Goal: Find specific page/section: Find specific page/section

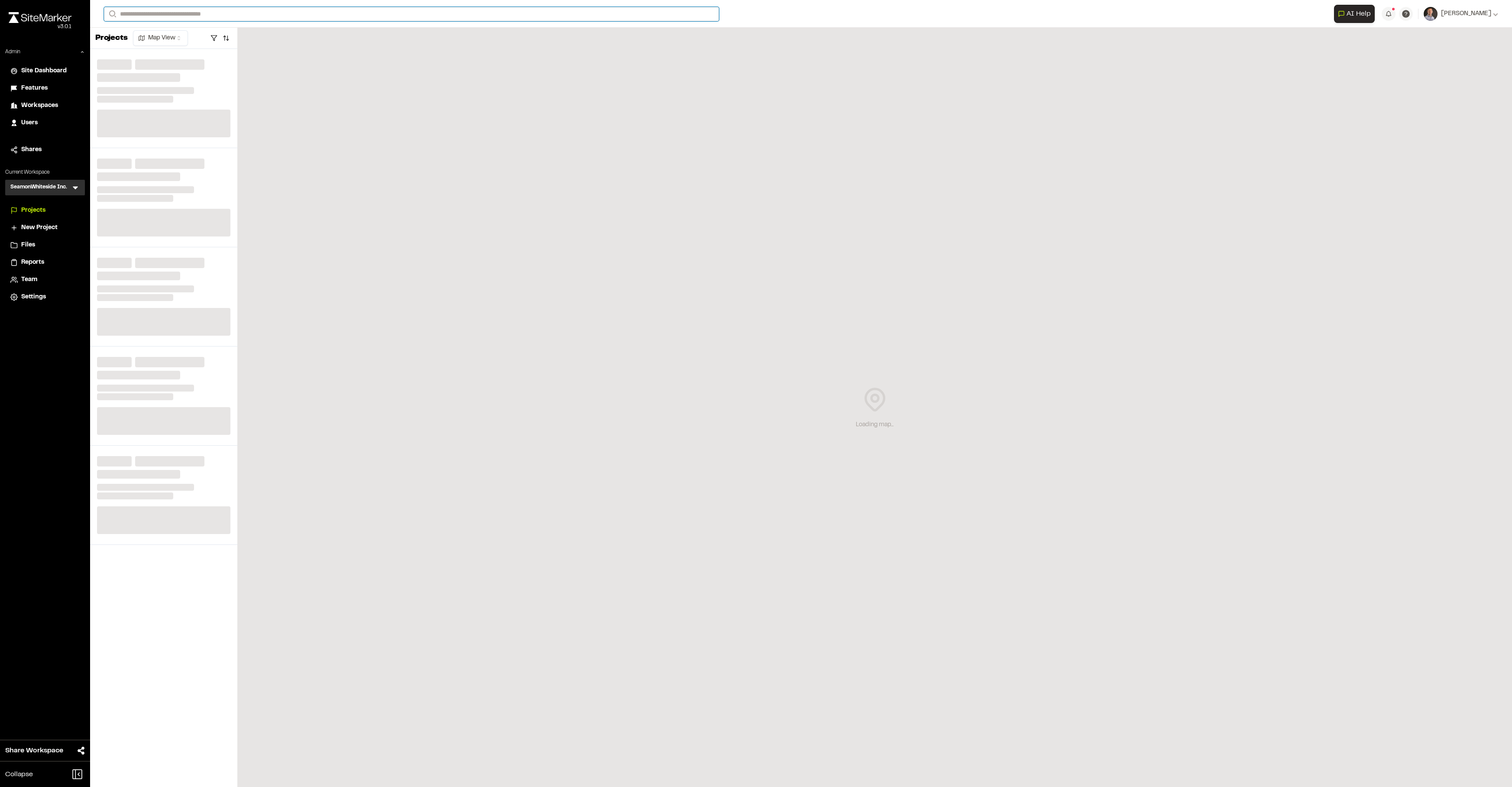
click at [258, 11] on input "Search" at bounding box center [411, 13] width 615 height 14
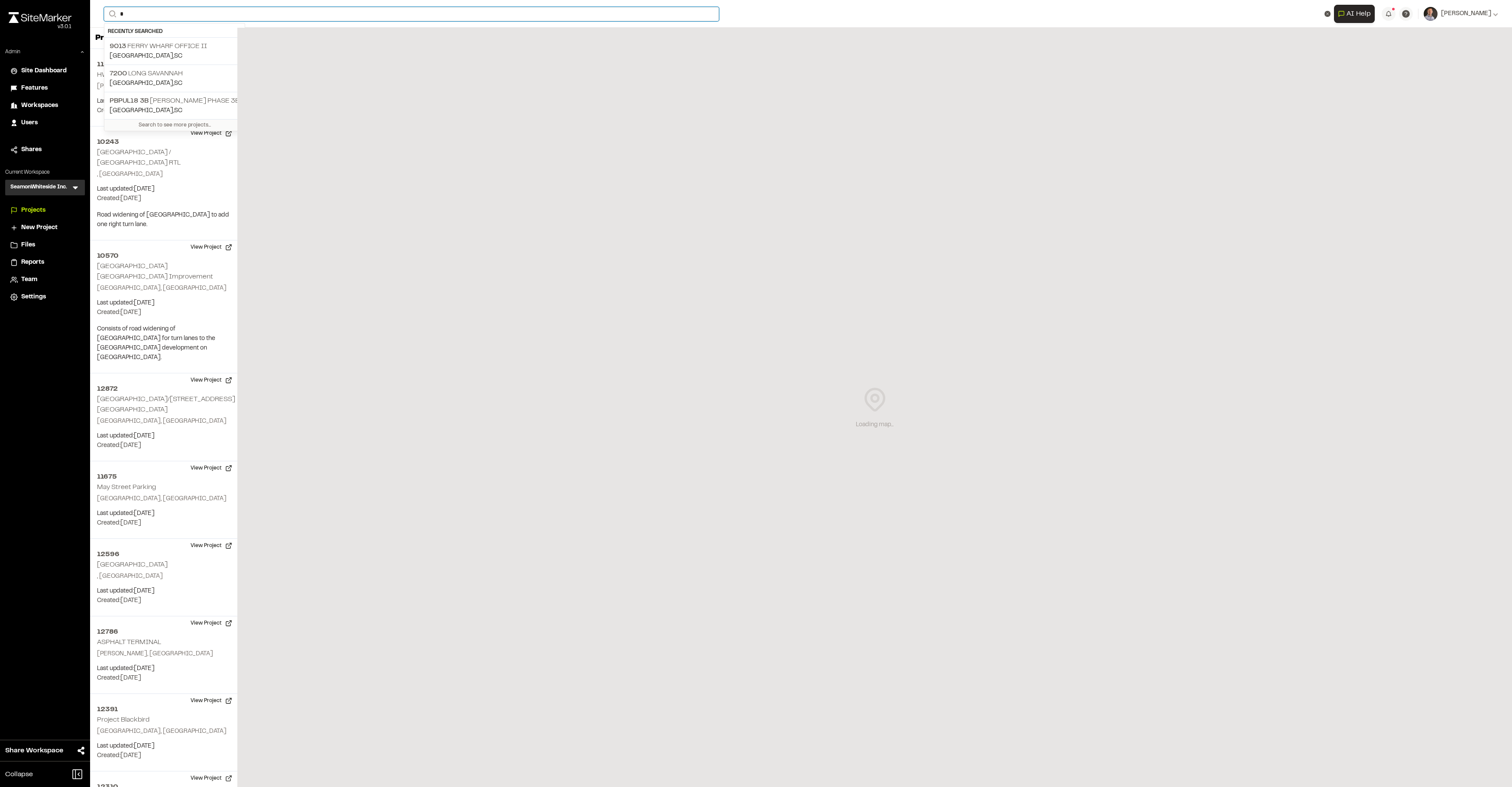
click at [247, 14] on input "*" at bounding box center [411, 13] width 615 height 14
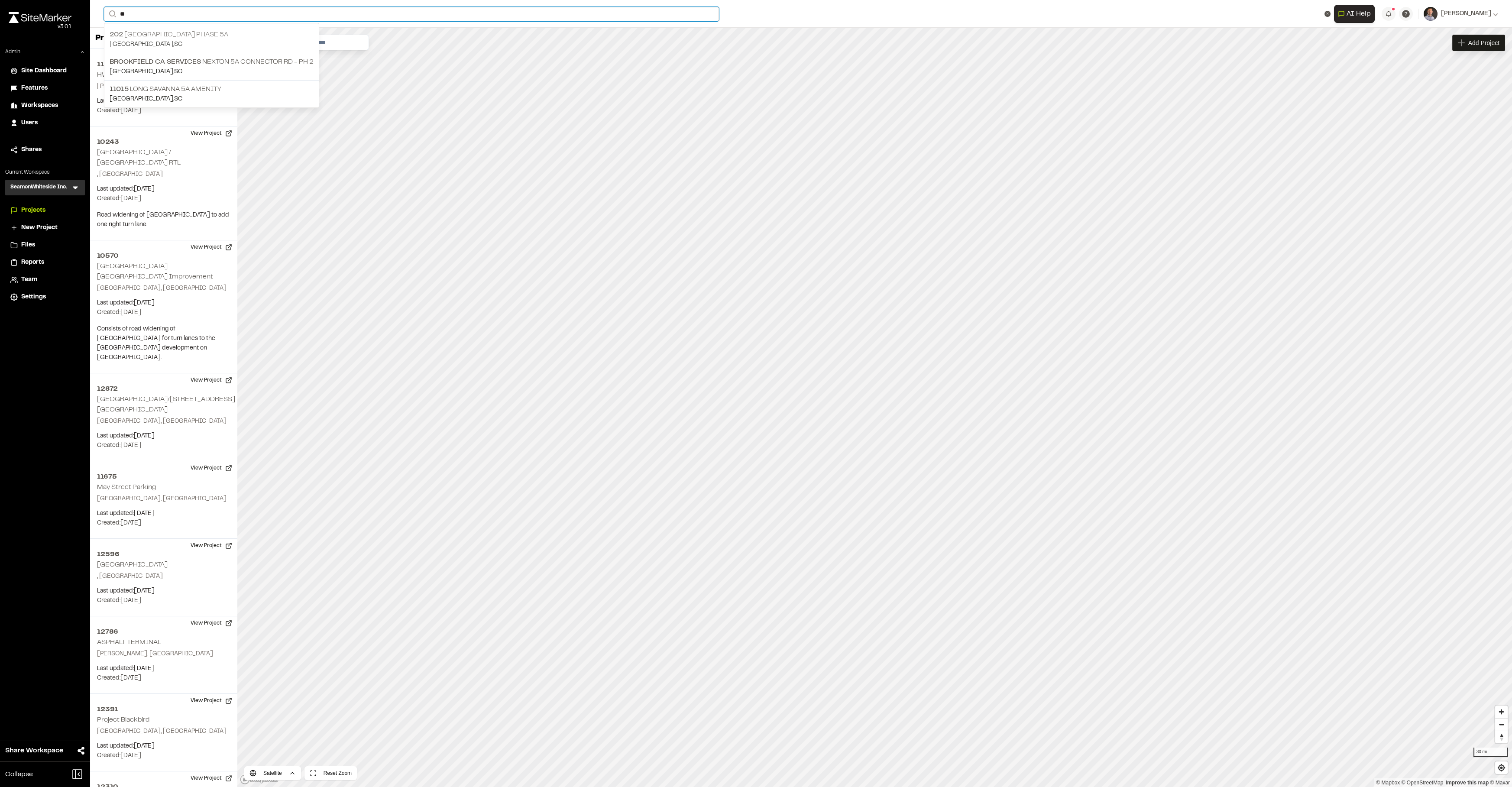
type input "**"
click at [200, 37] on p "[STREET_ADDRESS]" at bounding box center [211, 35] width 204 height 11
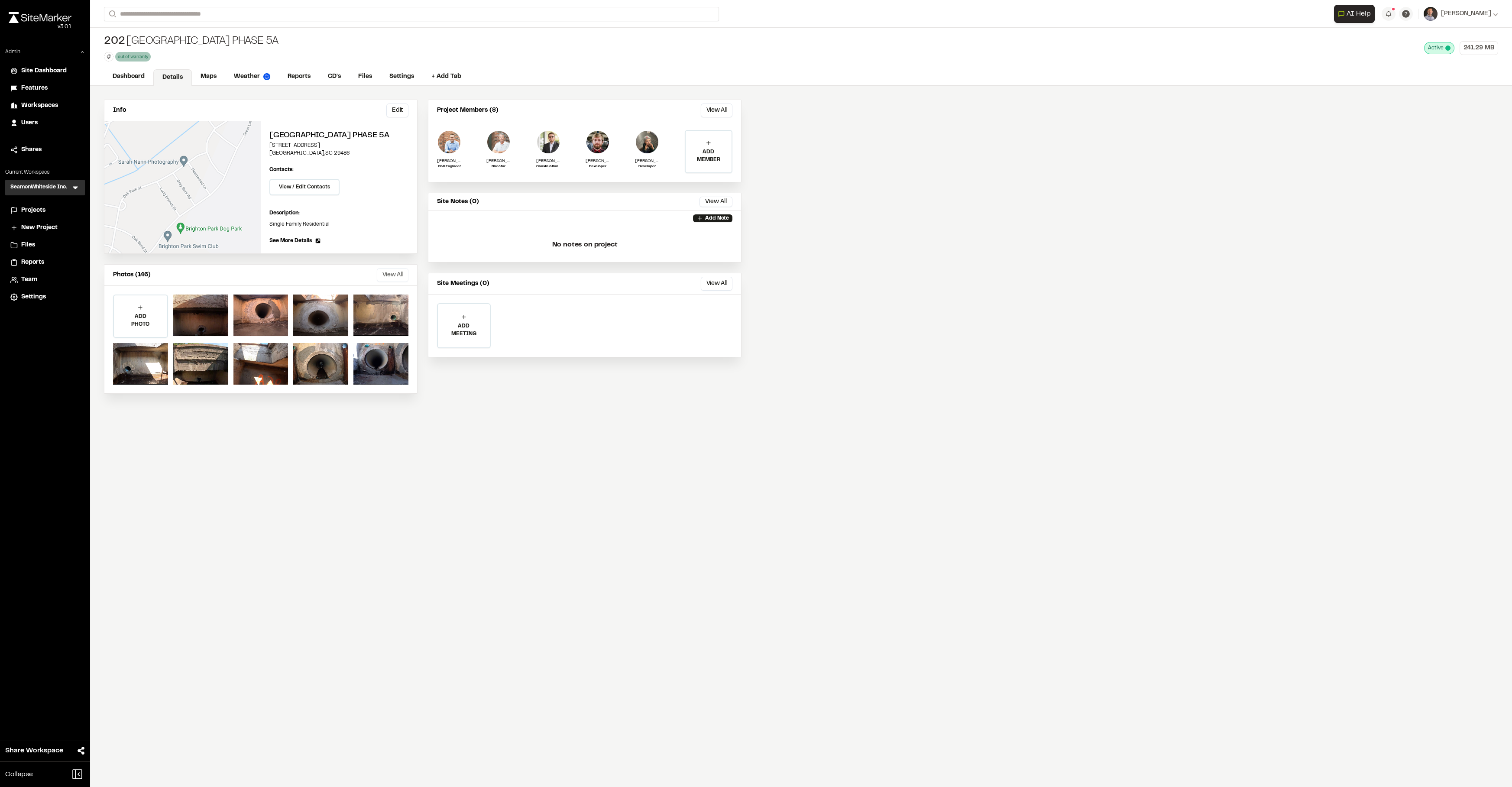
click at [384, 276] on button "View All" at bounding box center [392, 275] width 32 height 13
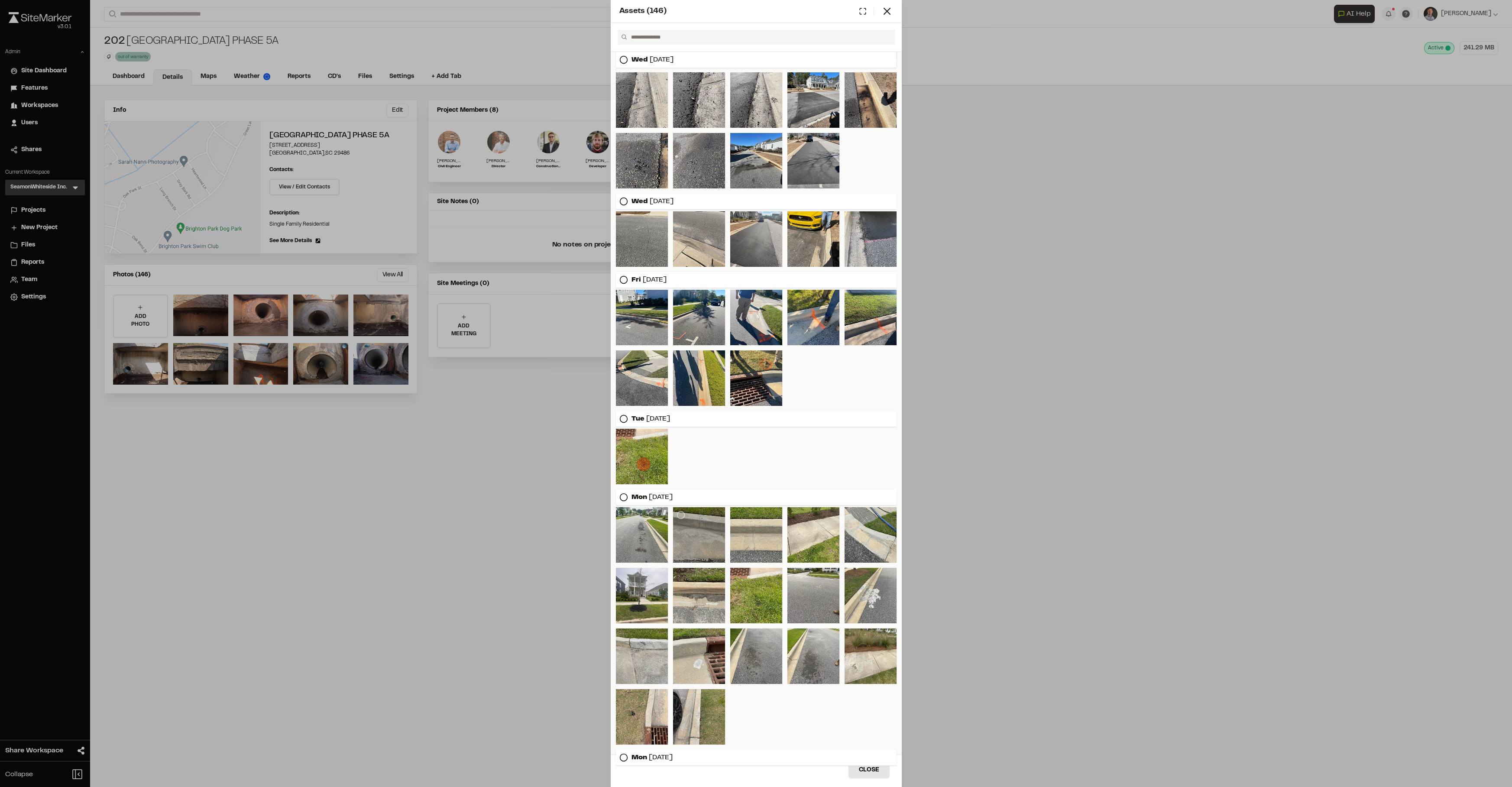
scroll to position [394, 0]
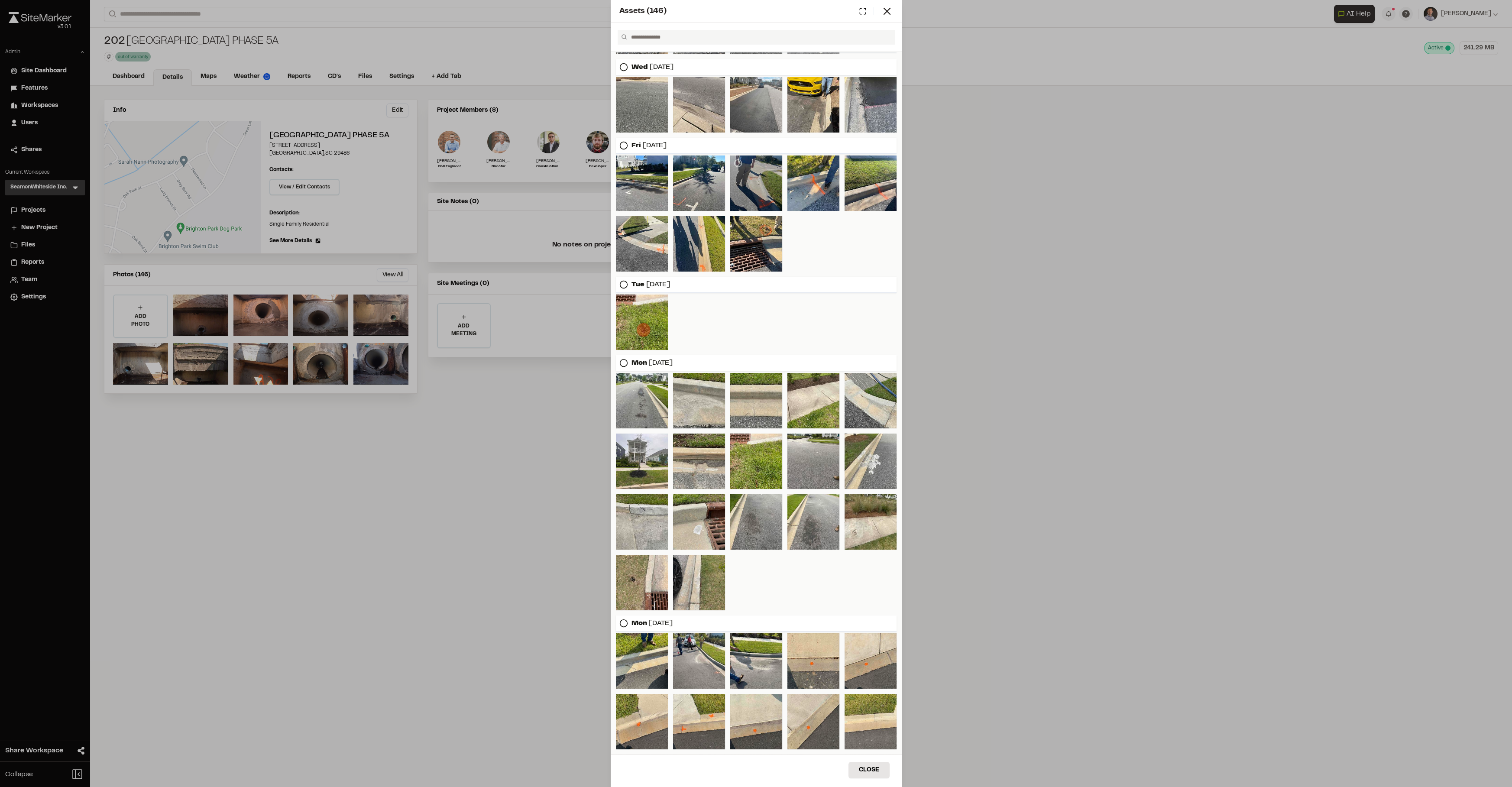
click at [762, 200] on div at bounding box center [756, 184] width 52 height 56
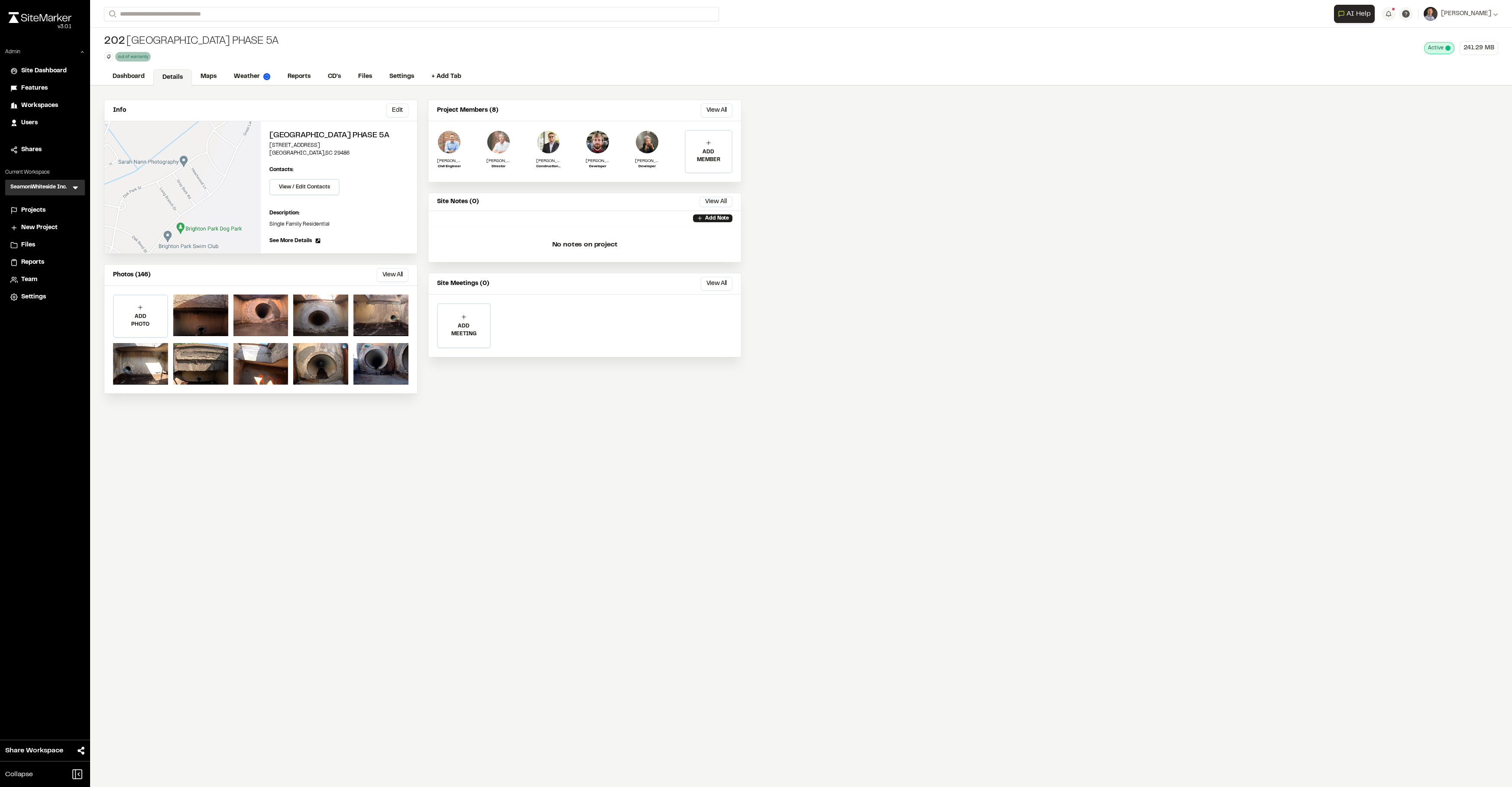
click at [398, 278] on button "View All" at bounding box center [392, 275] width 32 height 13
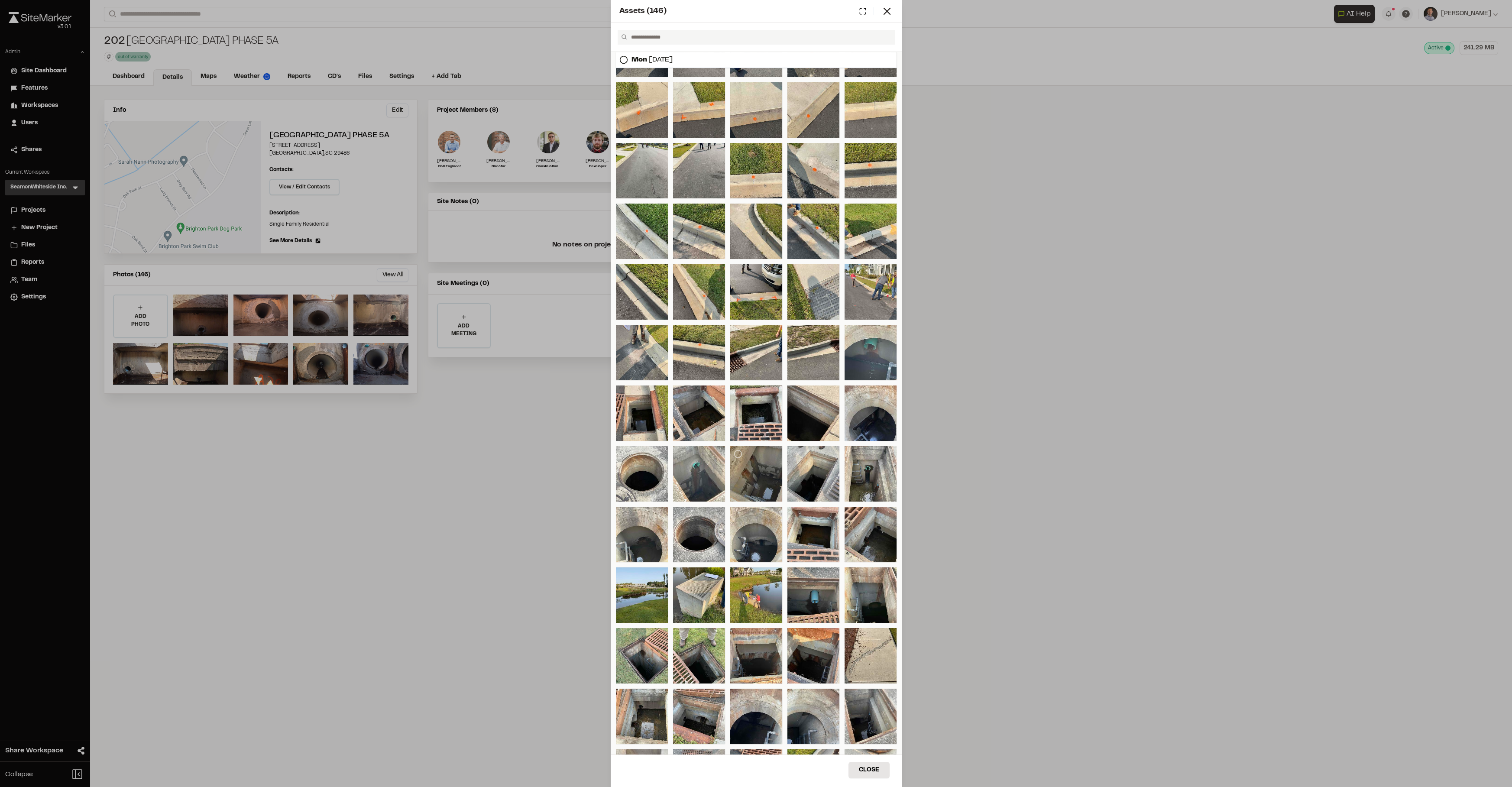
scroll to position [998, 0]
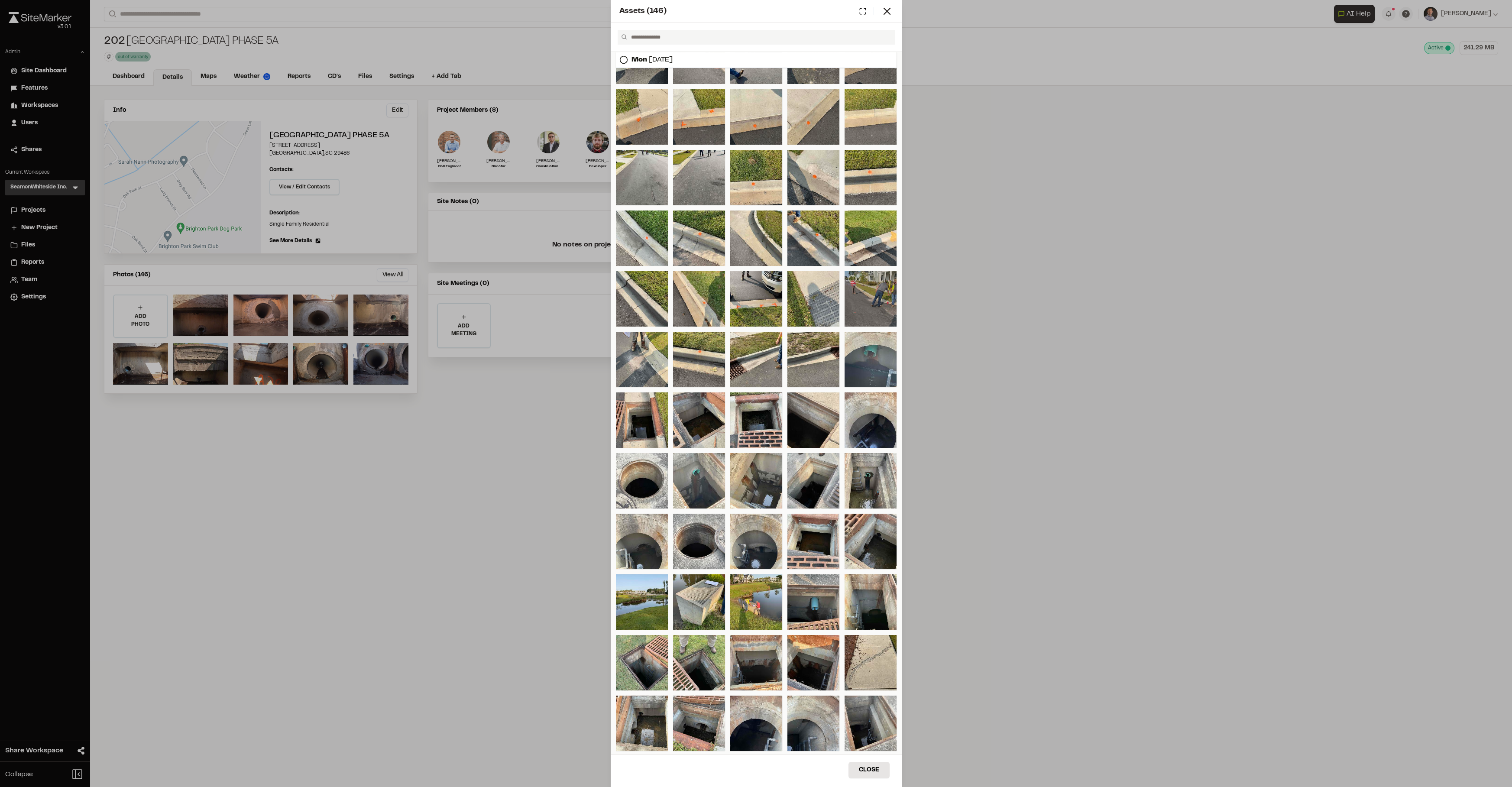
click at [864, 312] on div at bounding box center [870, 299] width 52 height 56
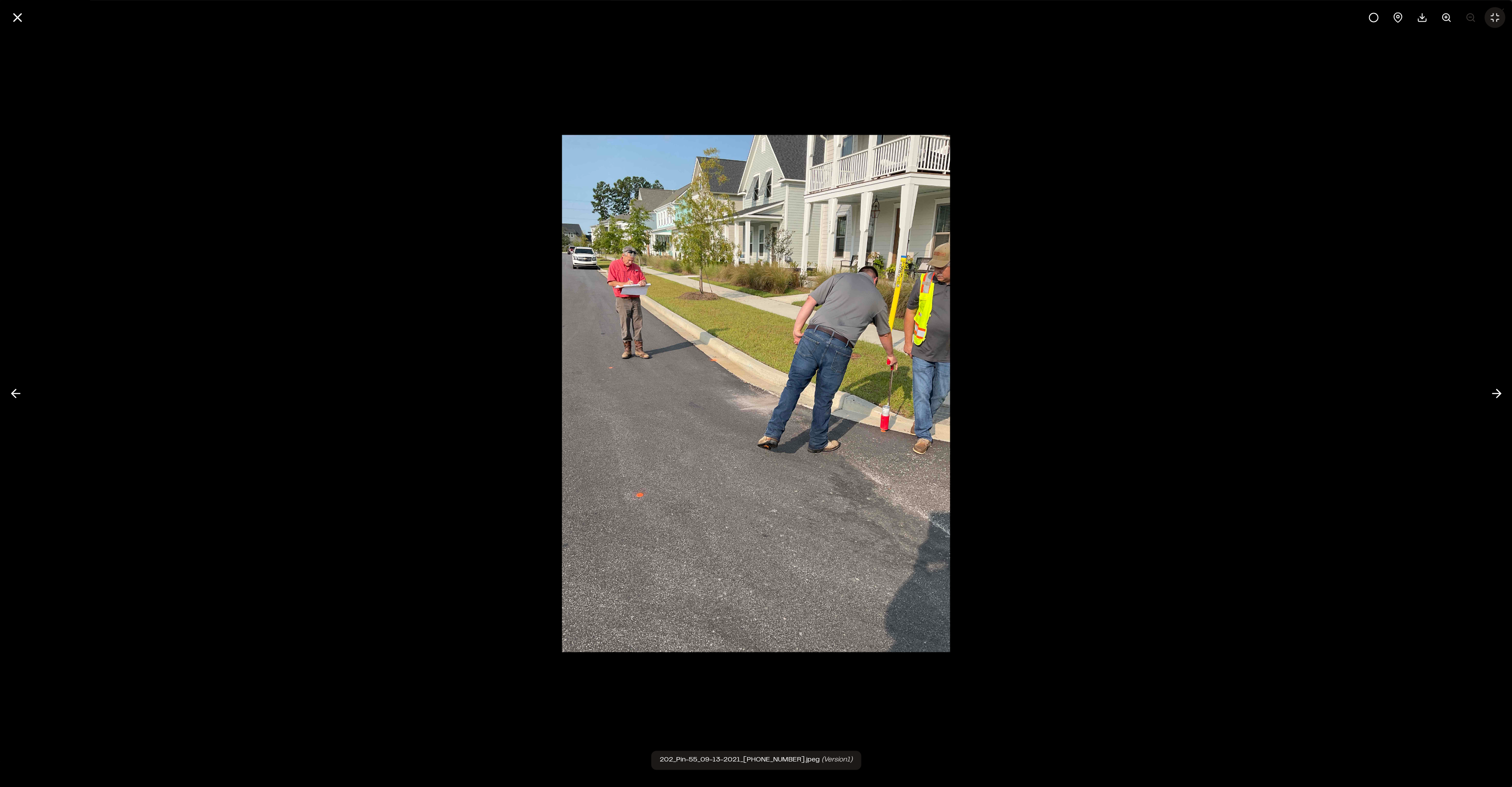
click at [1496, 13] on icon at bounding box center [1495, 17] width 8 height 8
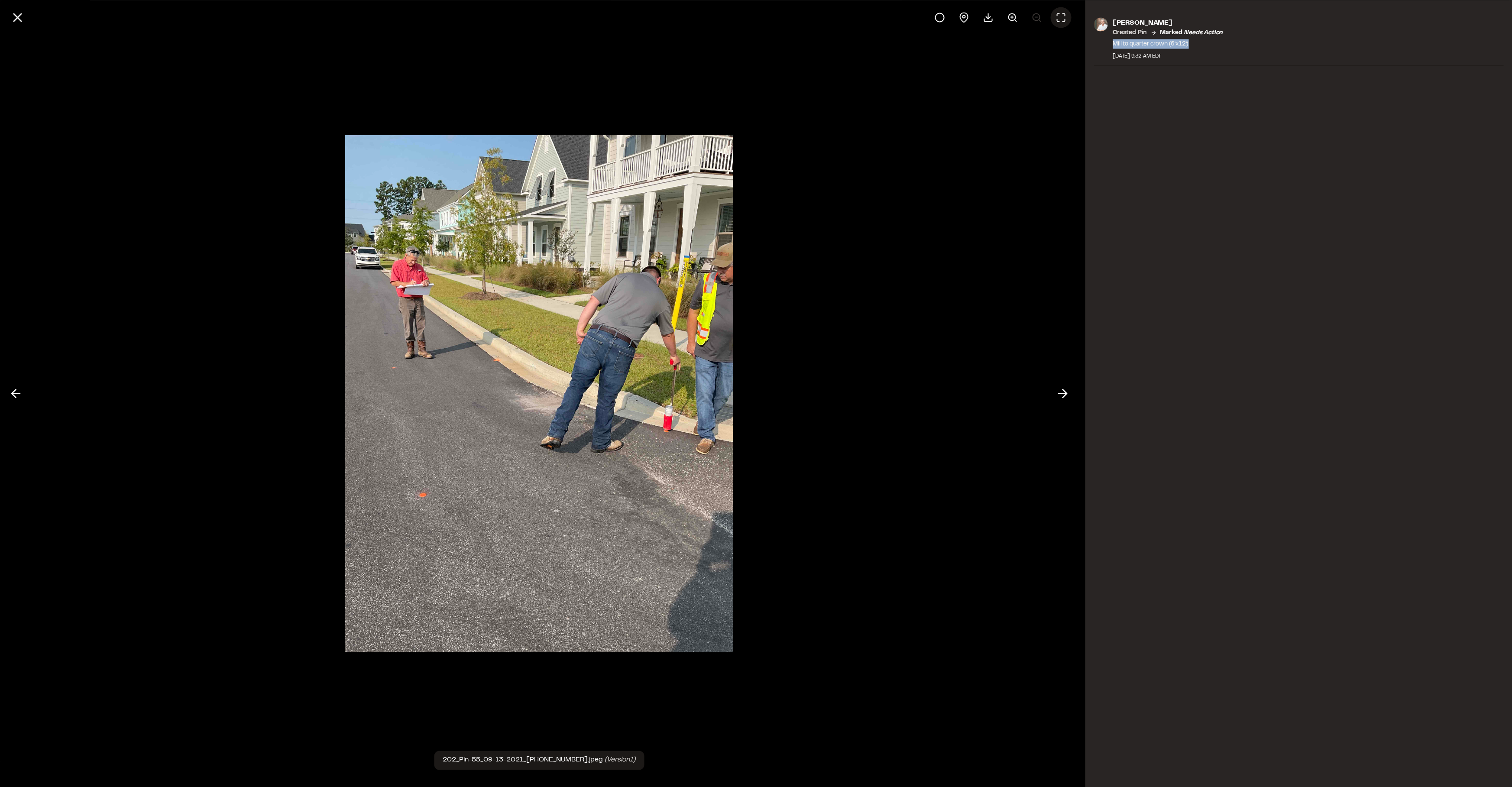
drag, startPoint x: 1191, startPoint y: 42, endPoint x: 1104, endPoint y: 45, distance: 87.1
click at [1104, 45] on div "[PERSON_NAME] Created Pin Marked needs action Mill to quarter crown (6’x12’) [D…" at bounding box center [1298, 41] width 409 height 48
click at [15, 17] on icon at bounding box center [16, 16] width 14 height 14
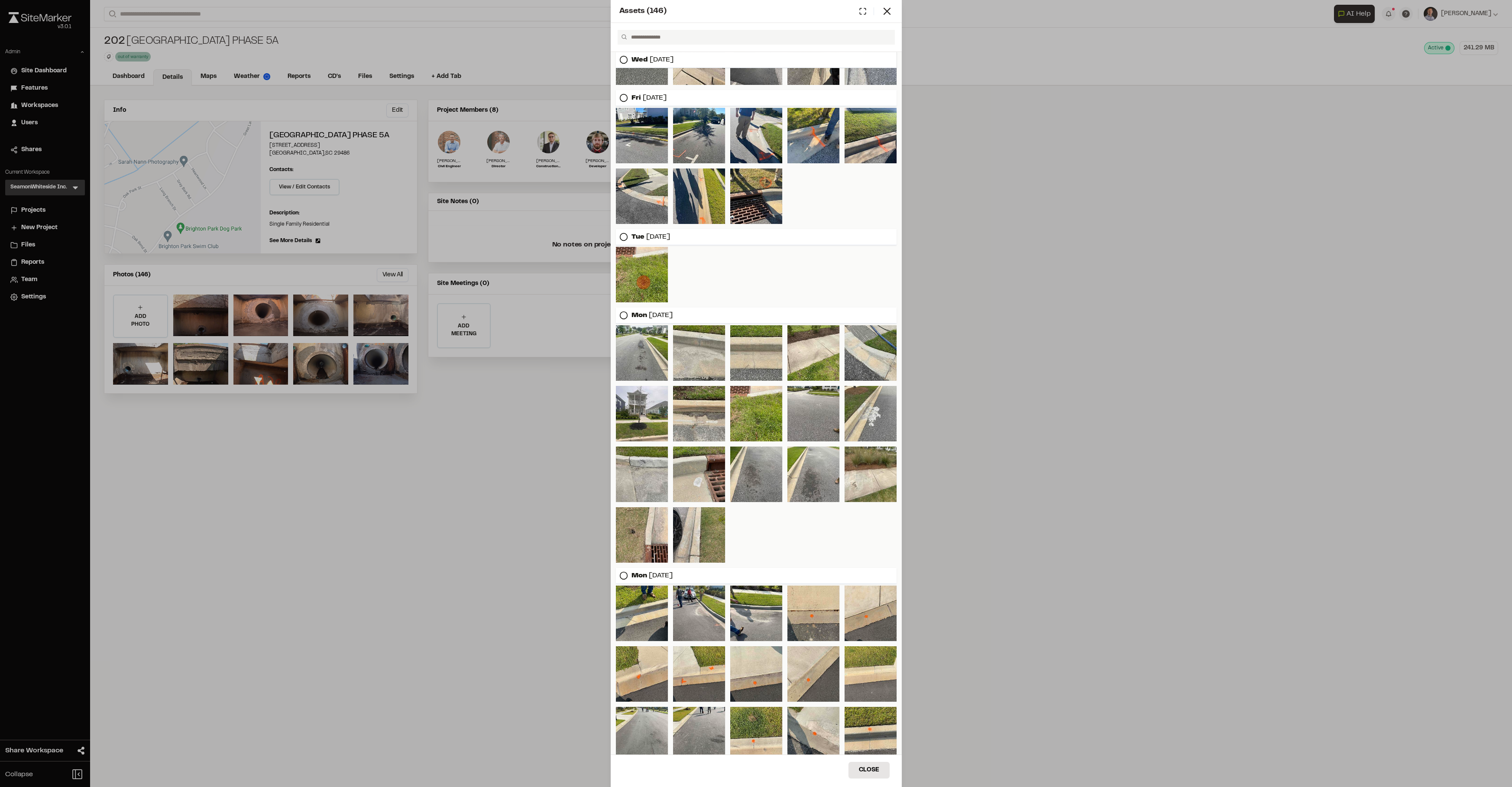
scroll to position [407, 0]
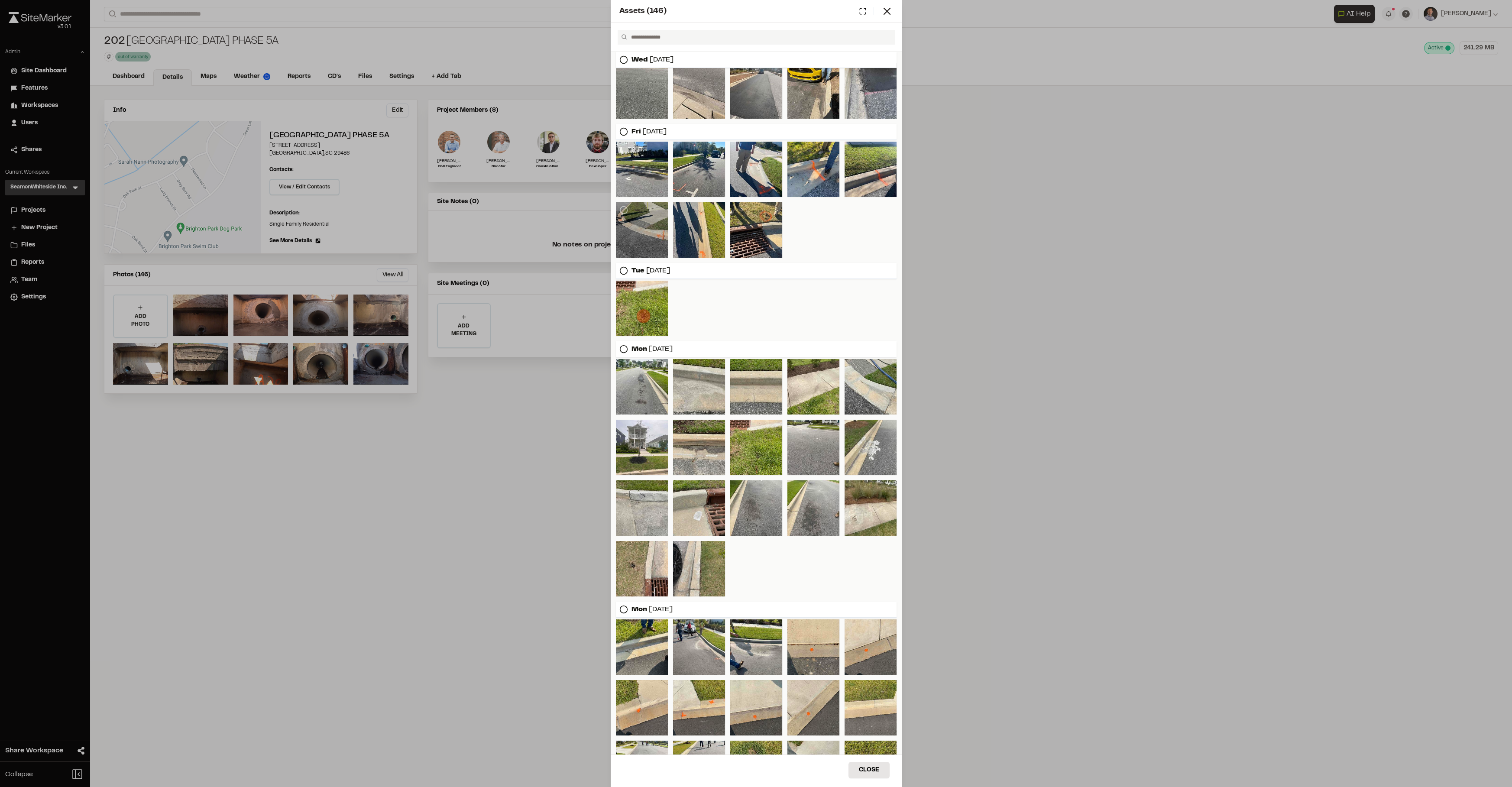
click at [641, 223] on div at bounding box center [642, 231] width 52 height 56
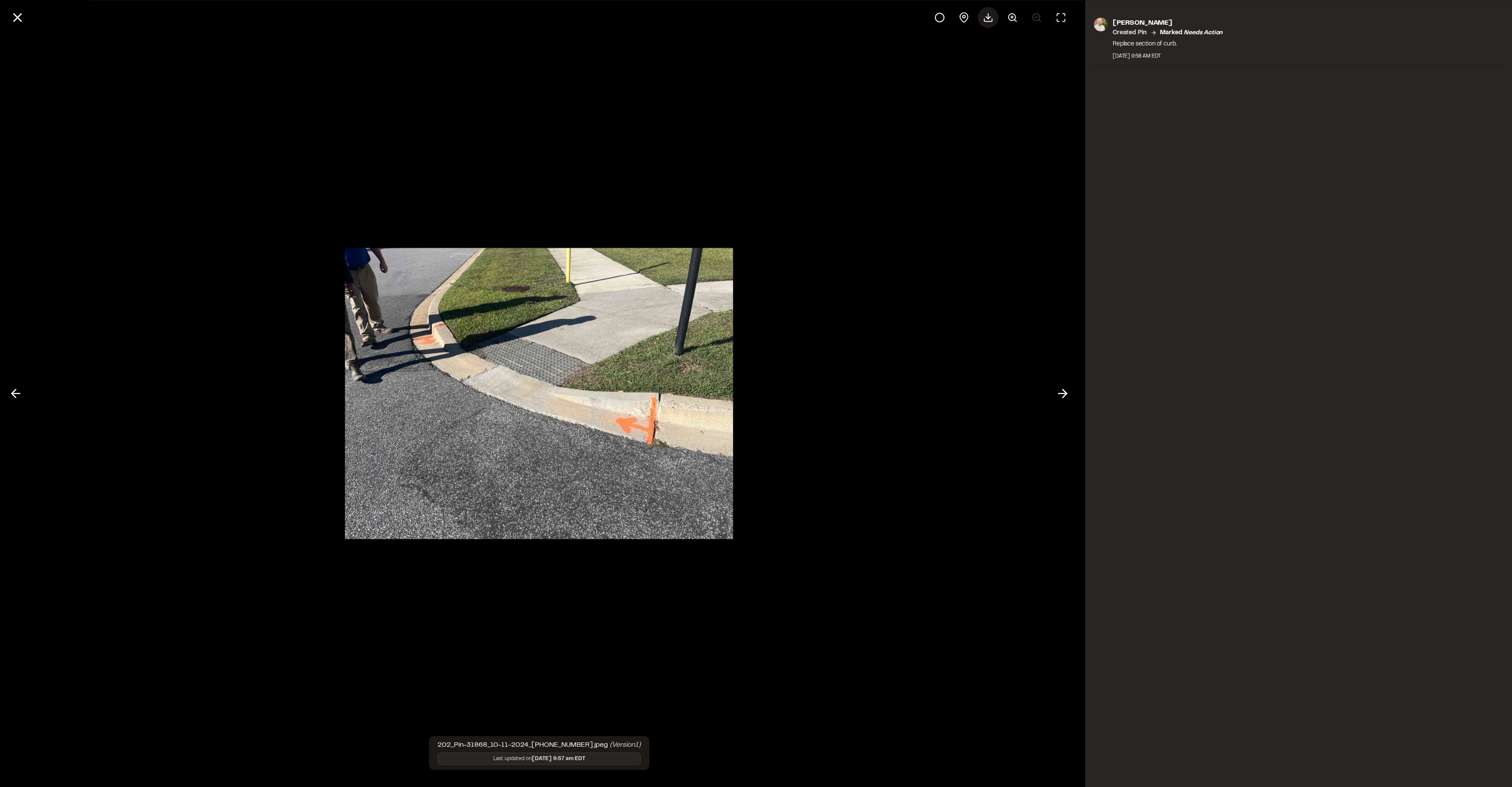
click at [988, 18] on line at bounding box center [988, 15] width 0 height 5
click at [13, 20] on line at bounding box center [17, 17] width 8 height 8
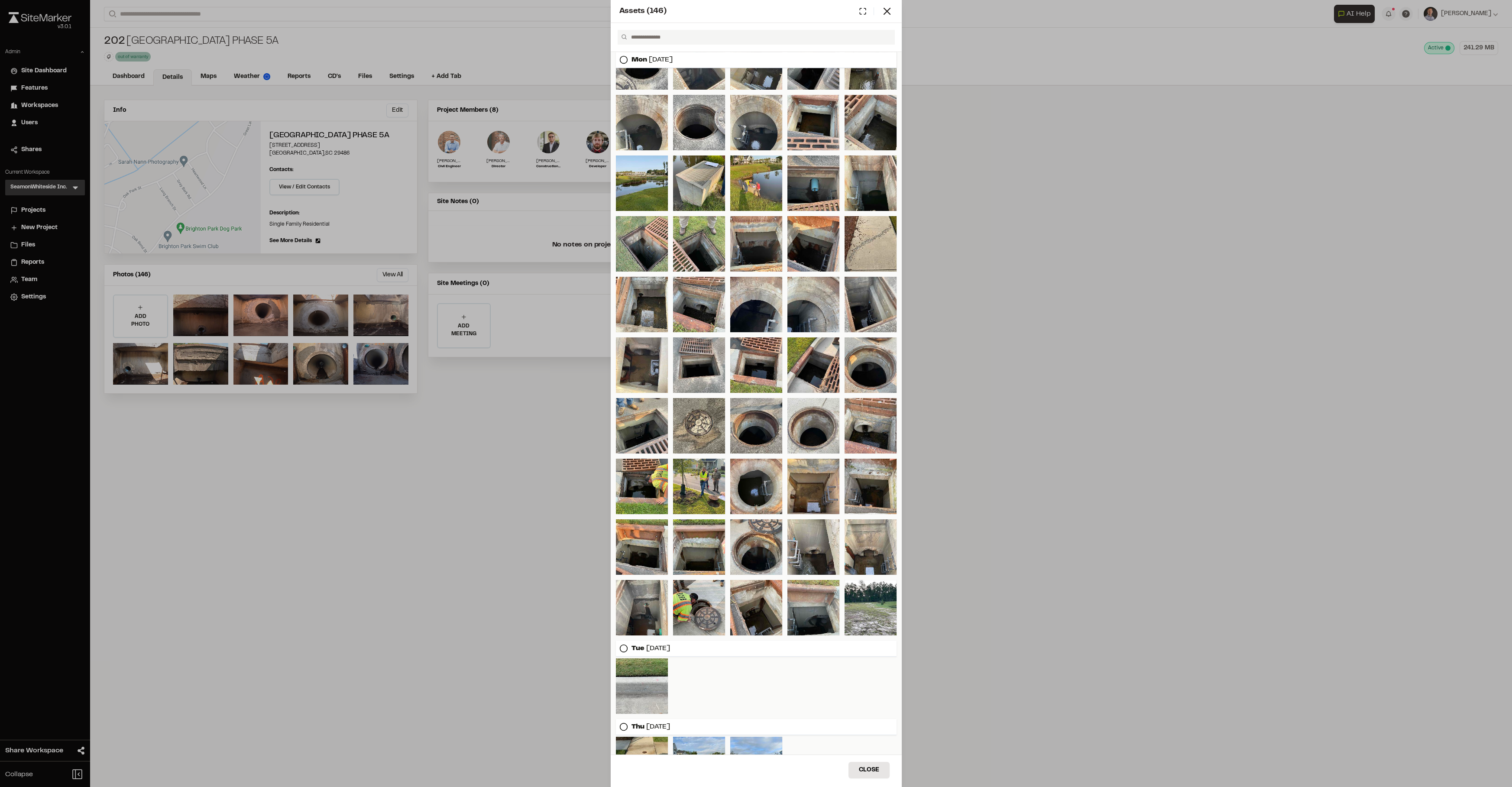
scroll to position [1444, 0]
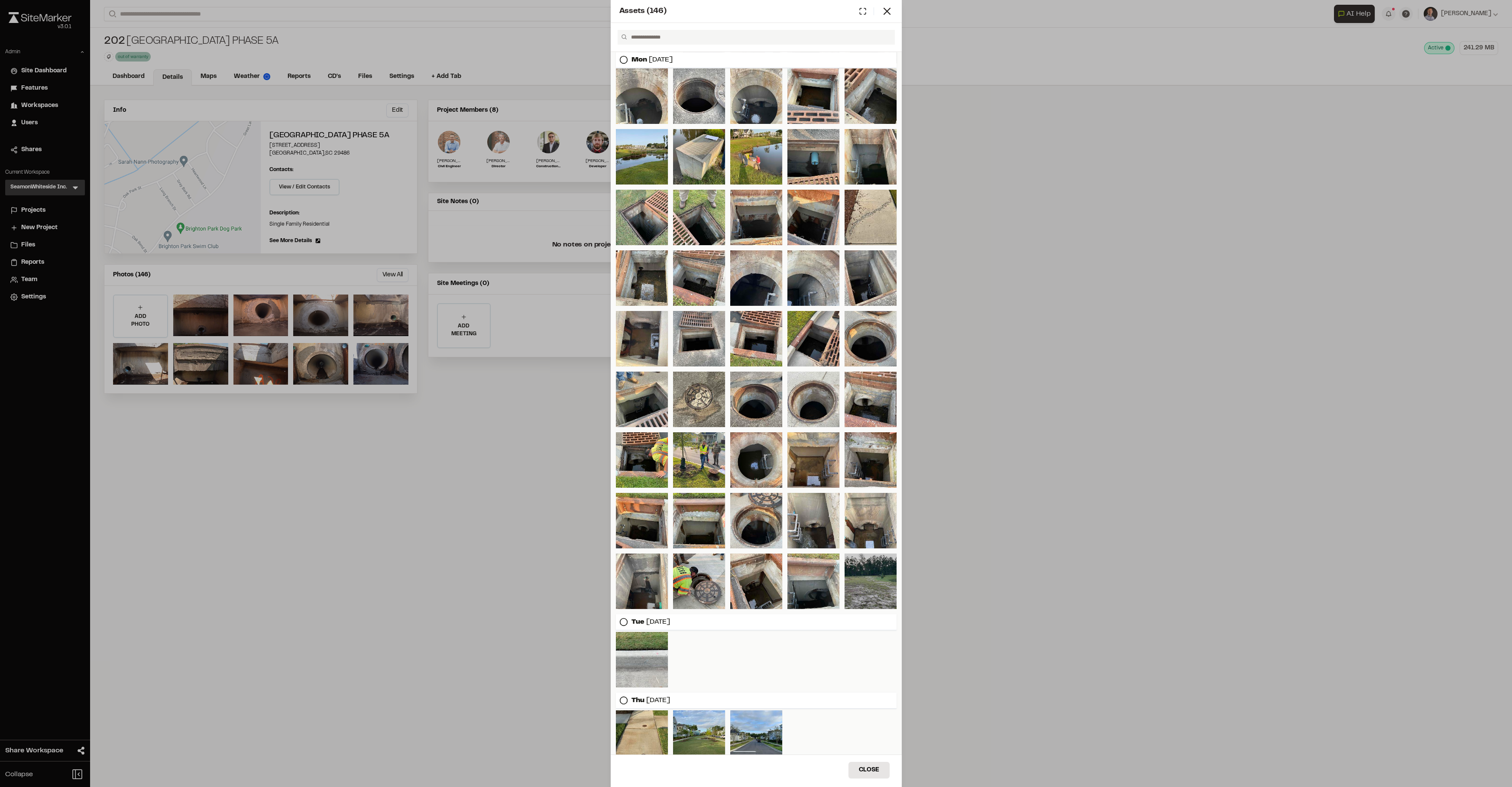
click at [874, 592] on div at bounding box center [870, 581] width 52 height 56
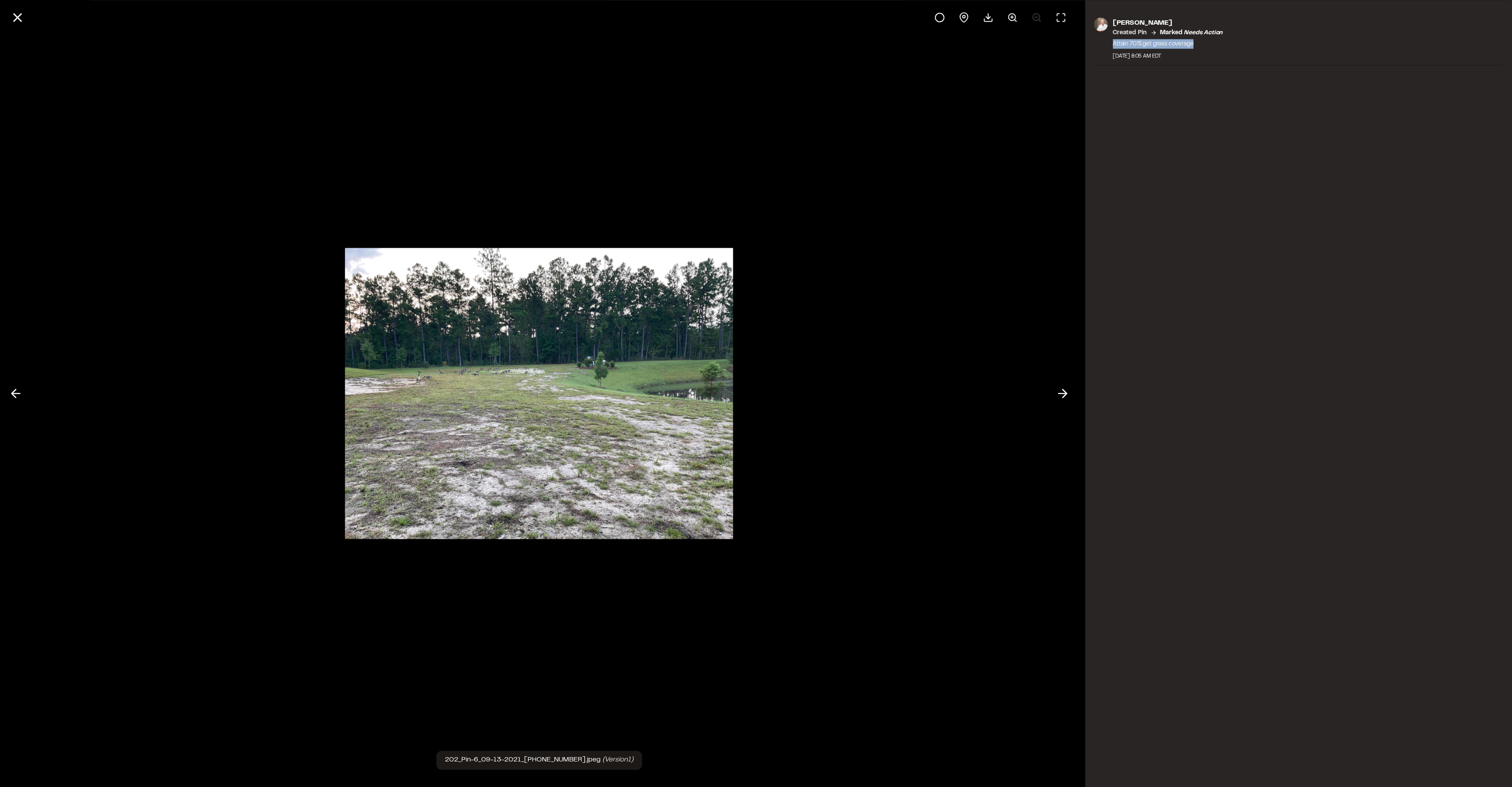
drag, startPoint x: 1201, startPoint y: 38, endPoint x: 1113, endPoint y: 40, distance: 88.0
click at [1113, 40] on p "Attain 70% get grass coverage" at bounding box center [1167, 44] width 110 height 10
copy p "Attain 70% get grass coverage"
click at [21, 14] on icon at bounding box center [16, 16] width 14 height 14
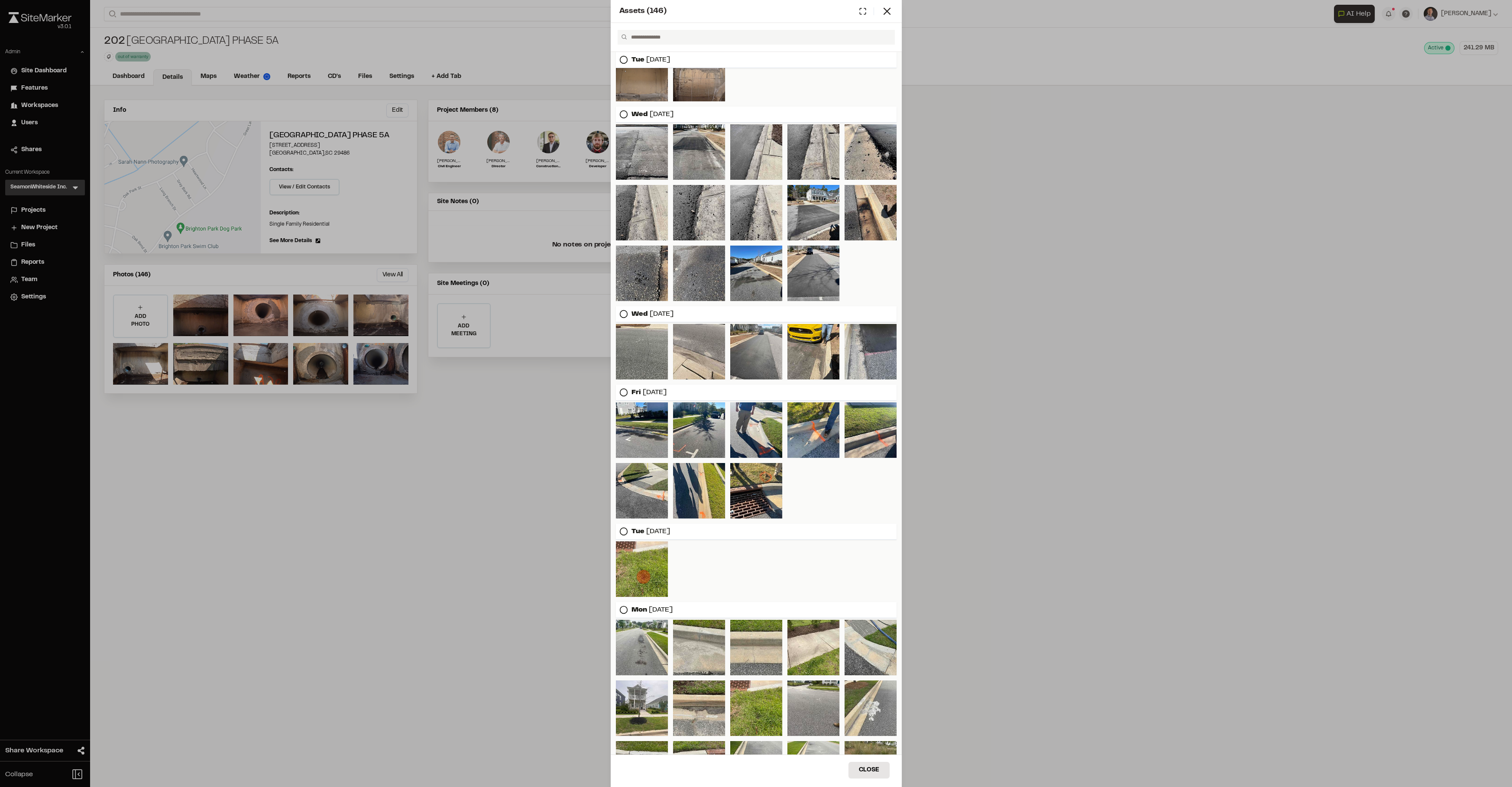
scroll to position [145, 0]
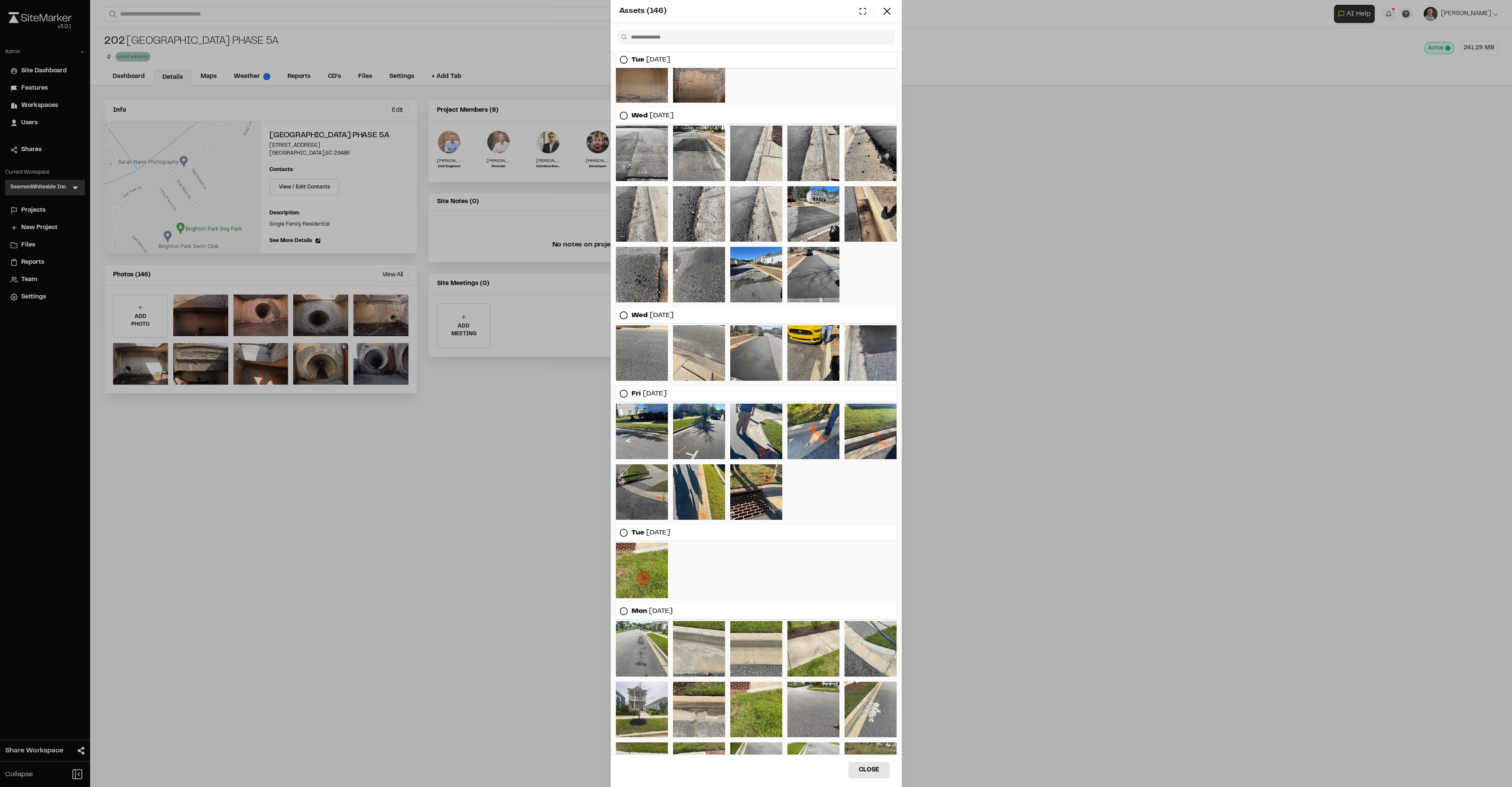
click at [644, 495] on div at bounding box center [642, 492] width 52 height 56
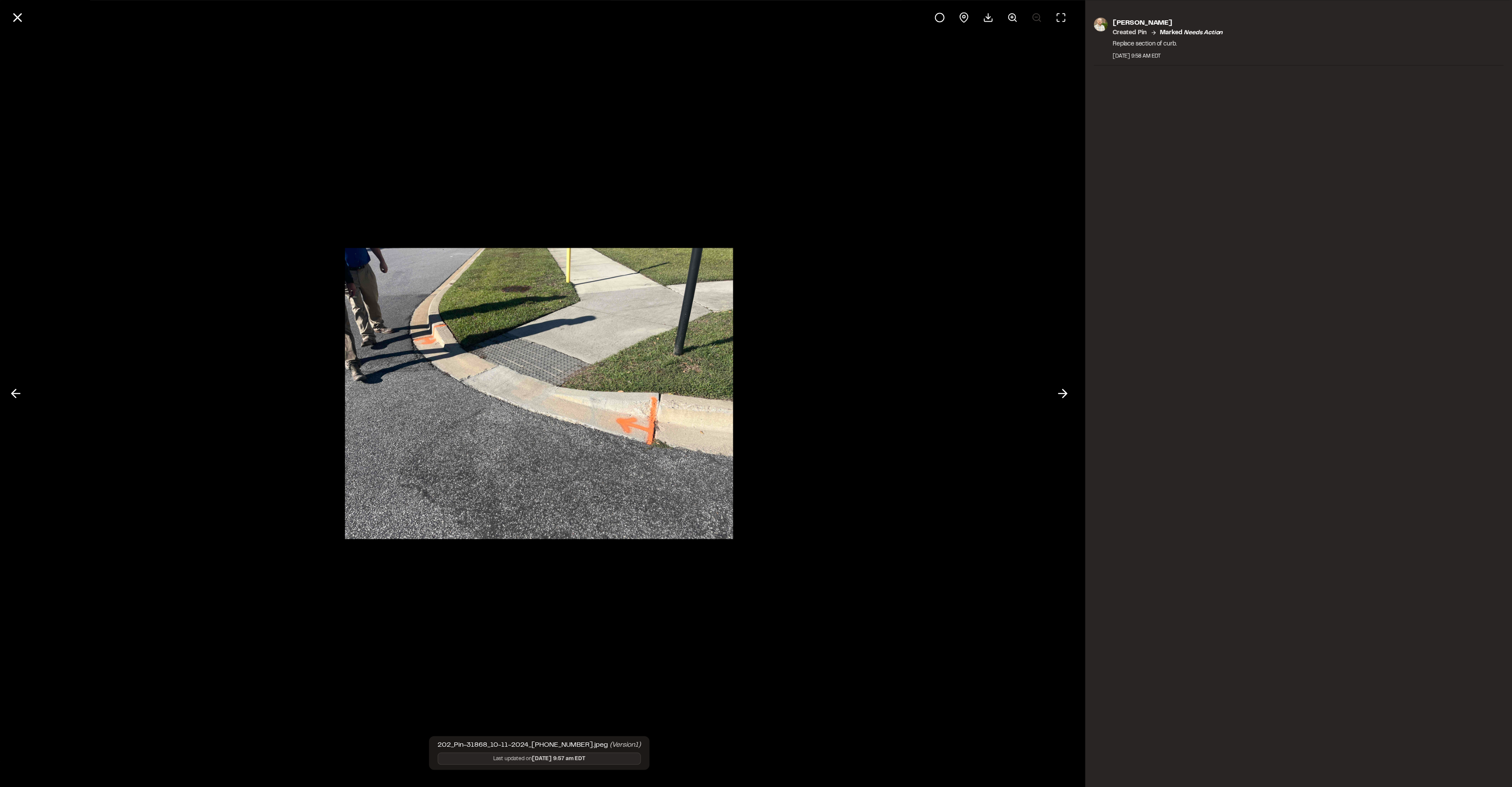
drag, startPoint x: 1187, startPoint y: 42, endPoint x: 1096, endPoint y: 46, distance: 91.1
click at [1096, 46] on div "[PERSON_NAME] Created Pin Marked needs action Replace section of curb. [DATE] 9…" at bounding box center [1298, 41] width 409 height 48
copy p "Replace section of curb."
click at [21, 21] on line at bounding box center [17, 17] width 8 height 8
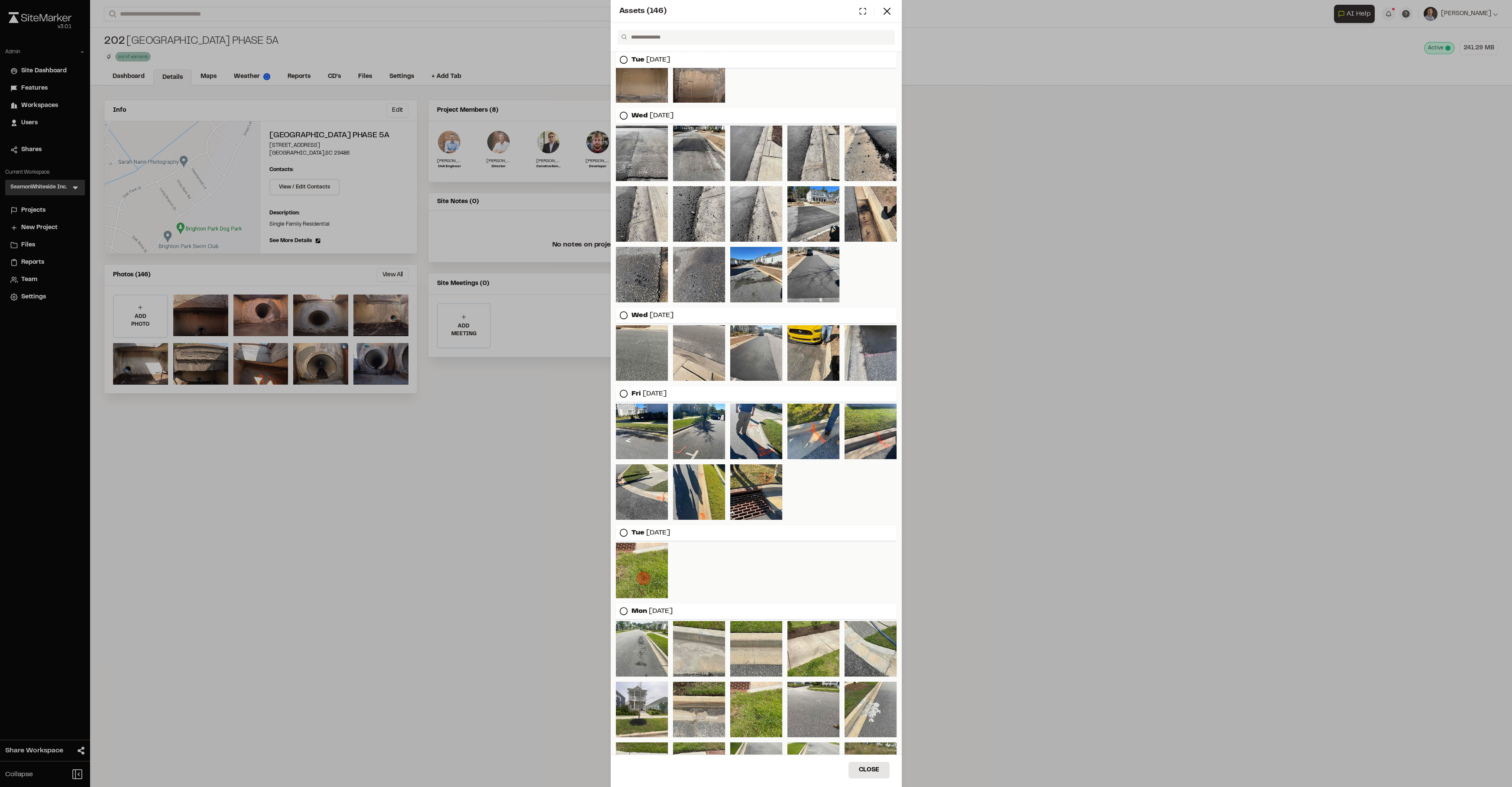
click at [170, 19] on div "Assets ( 146 ) [DATE] [DATE] [DATE] [DATE] [DATE] [DATE] [DATE] [DATE] [DATE] C…" at bounding box center [756, 393] width 1512 height 787
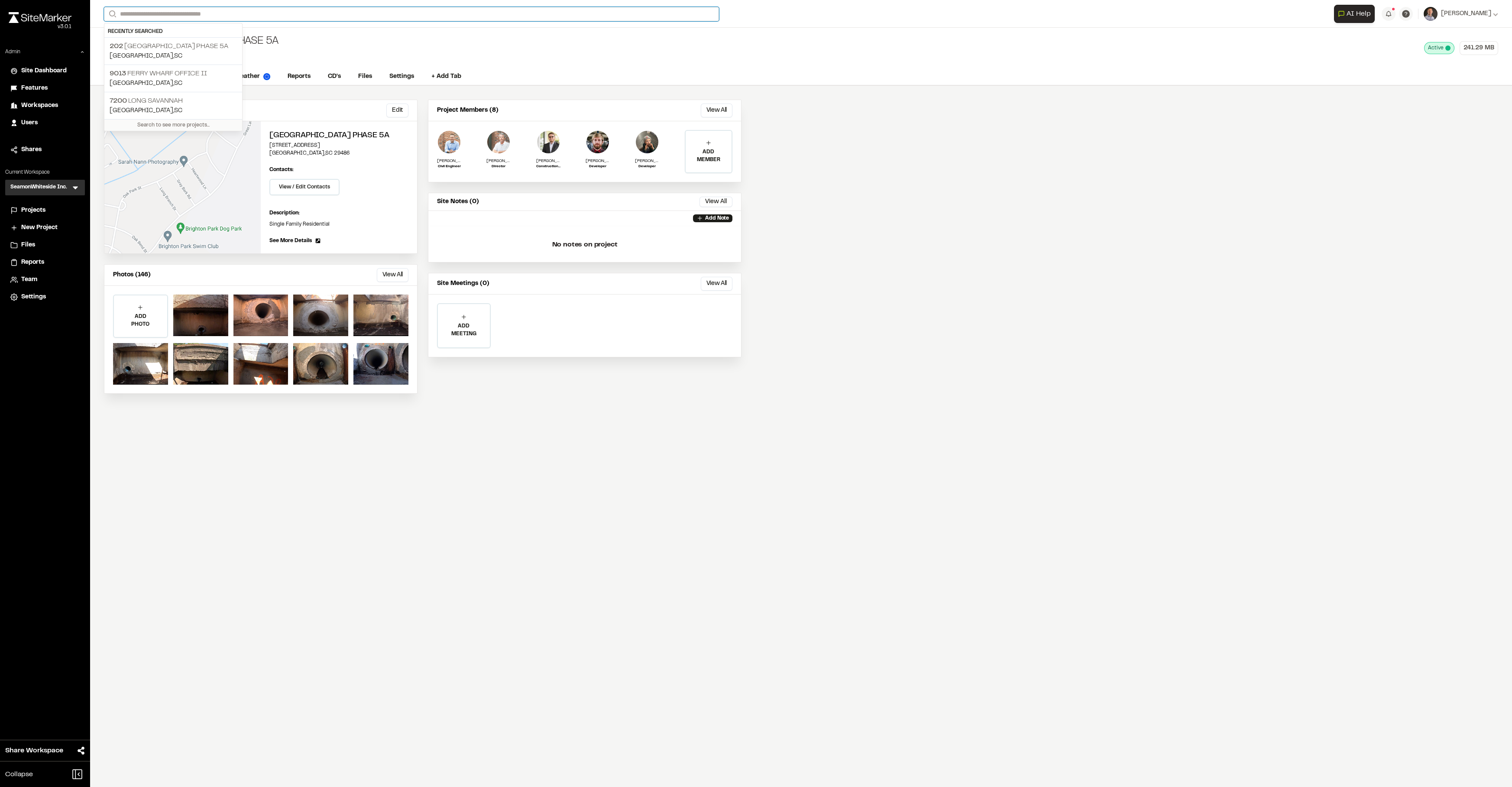
click at [195, 15] on input "Search" at bounding box center [411, 13] width 615 height 14
type input "**********"
click at [200, 35] on p "Nex-SD-Obs Nexton Drainage System Observations" at bounding box center [203, 35] width 187 height 11
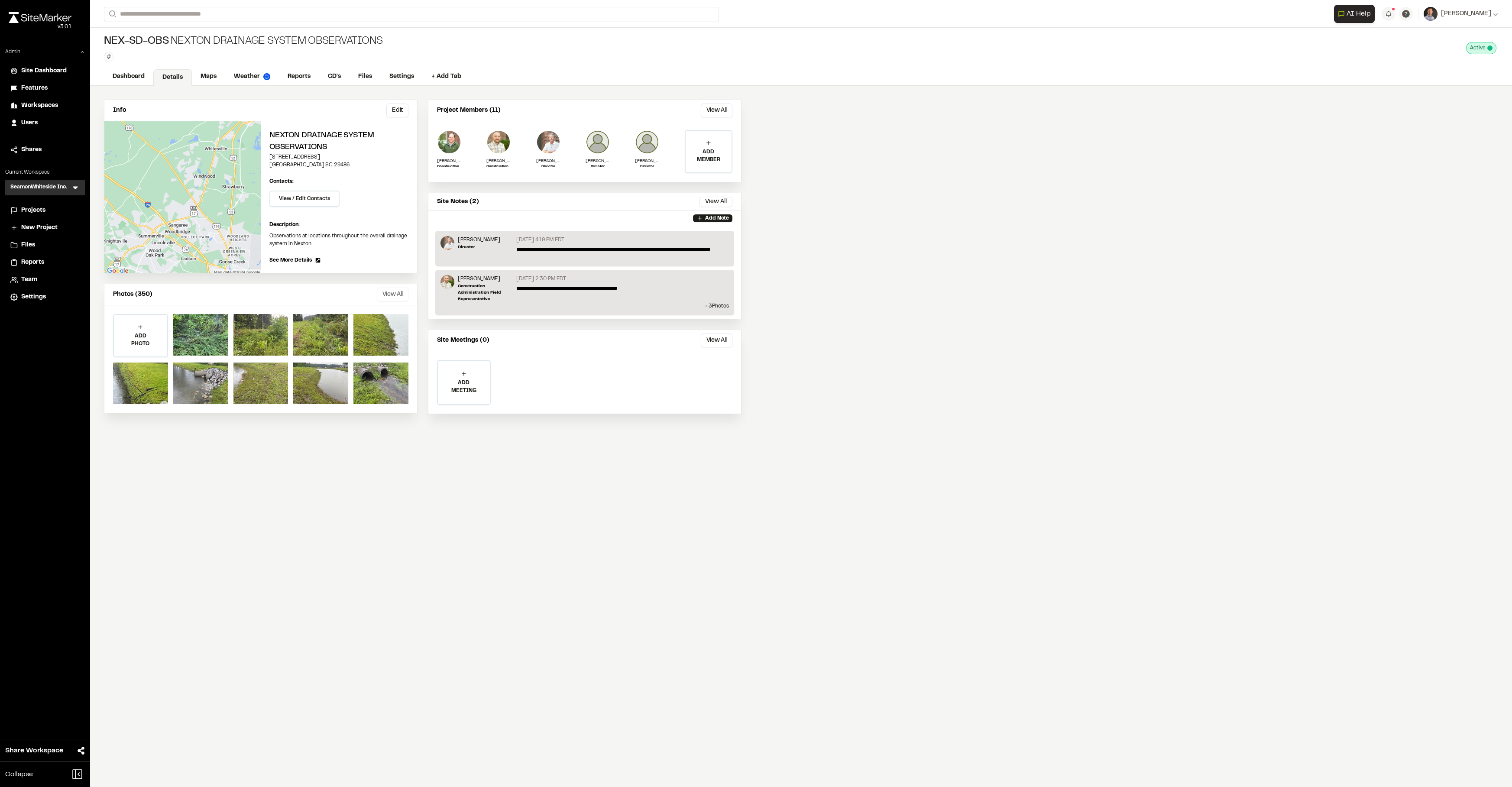
click at [400, 287] on button "View All" at bounding box center [392, 294] width 32 height 13
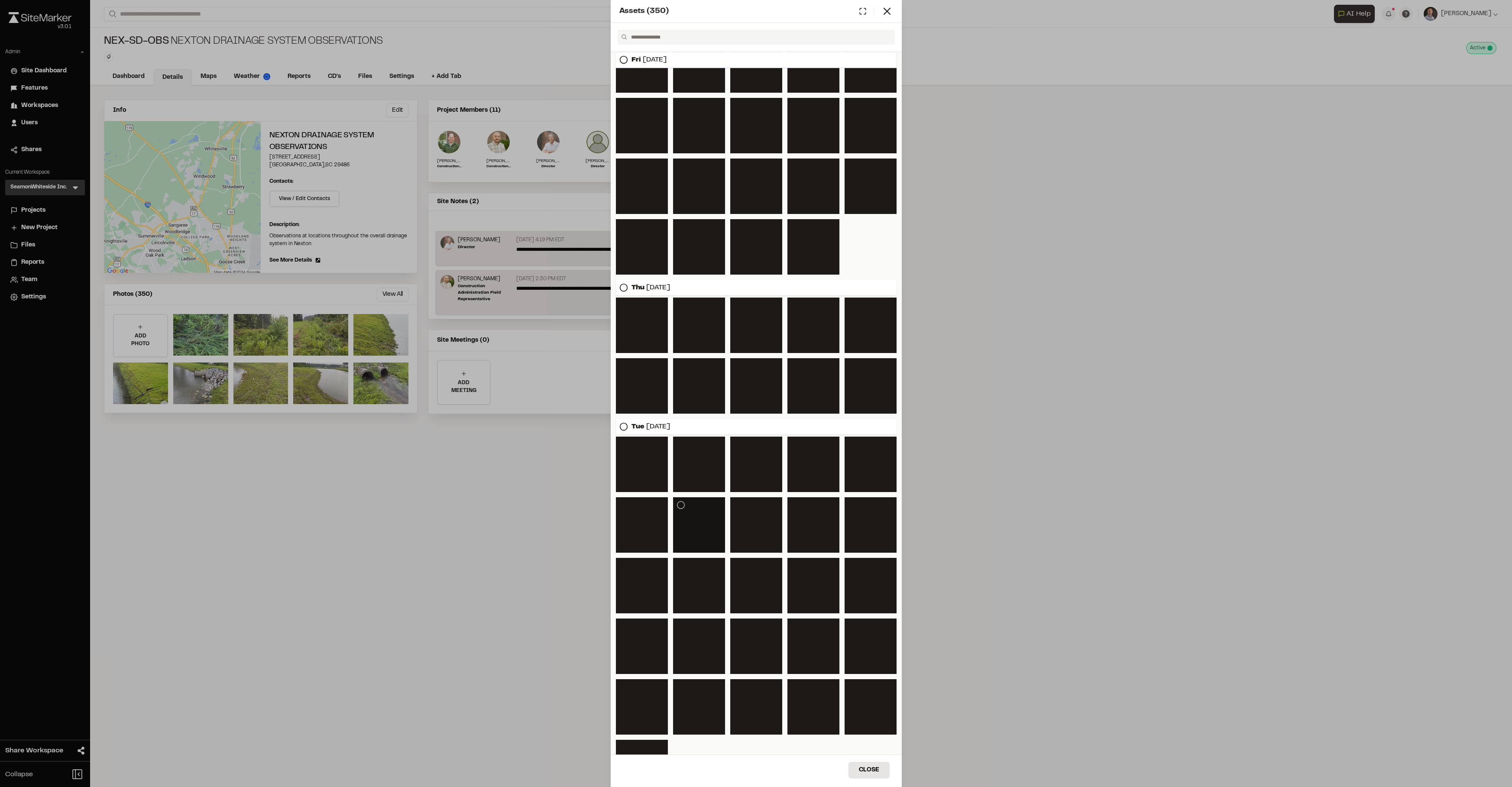
scroll to position [1164, 0]
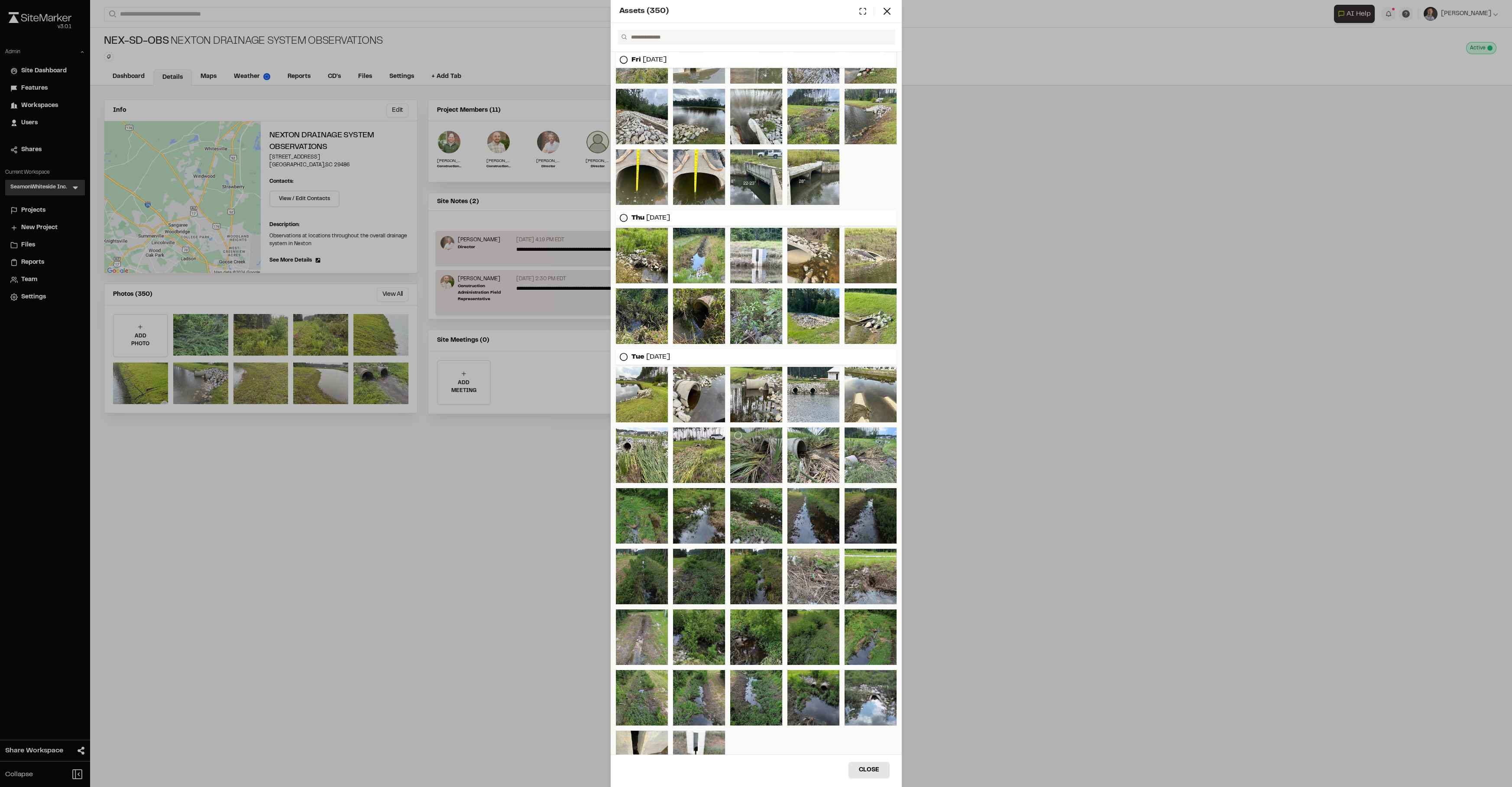
click at [754, 461] on div at bounding box center [756, 455] width 52 height 56
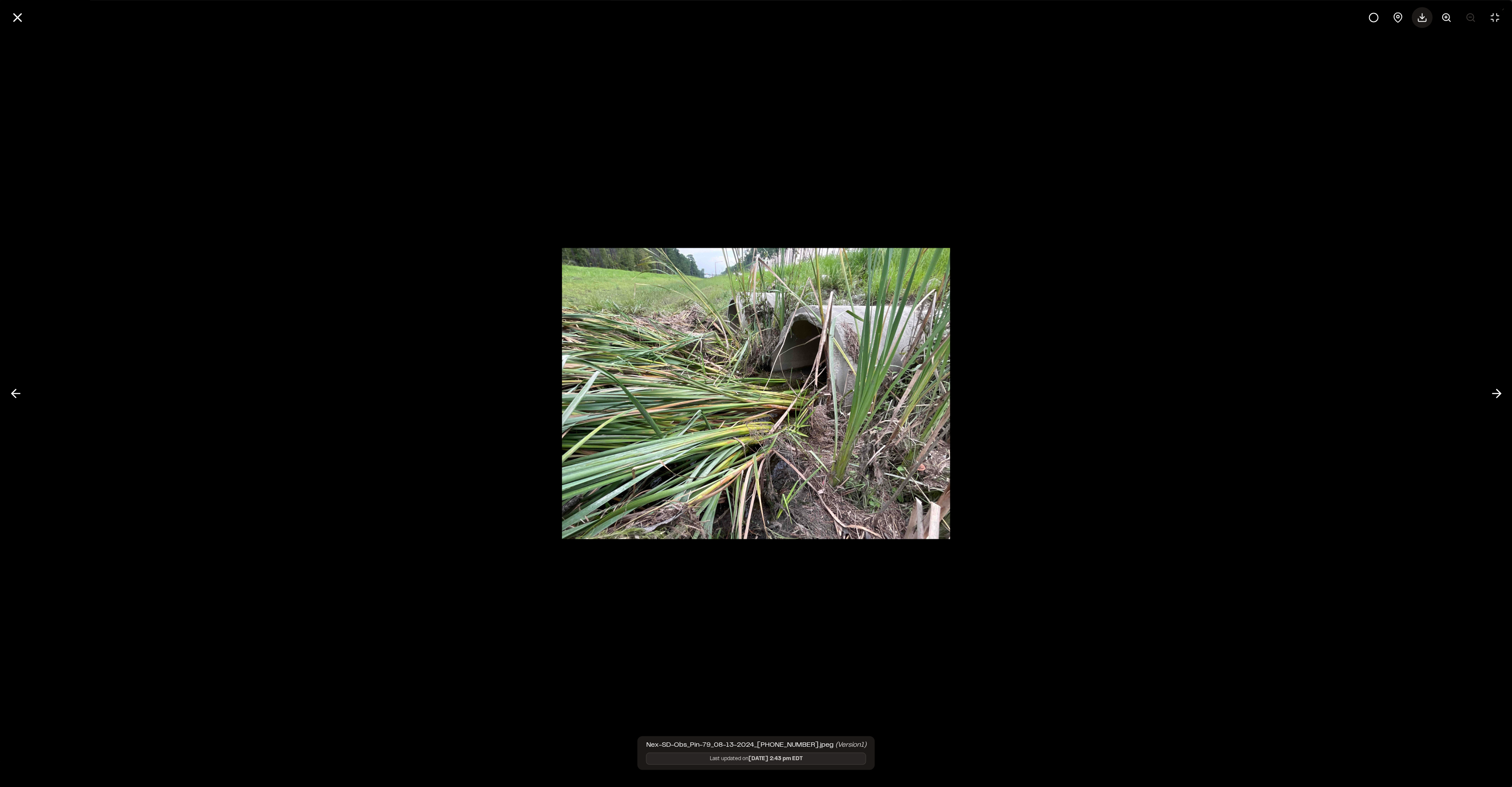
click at [1424, 18] on icon at bounding box center [1422, 17] width 11 height 11
click at [26, 22] on button at bounding box center [17, 17] width 21 height 21
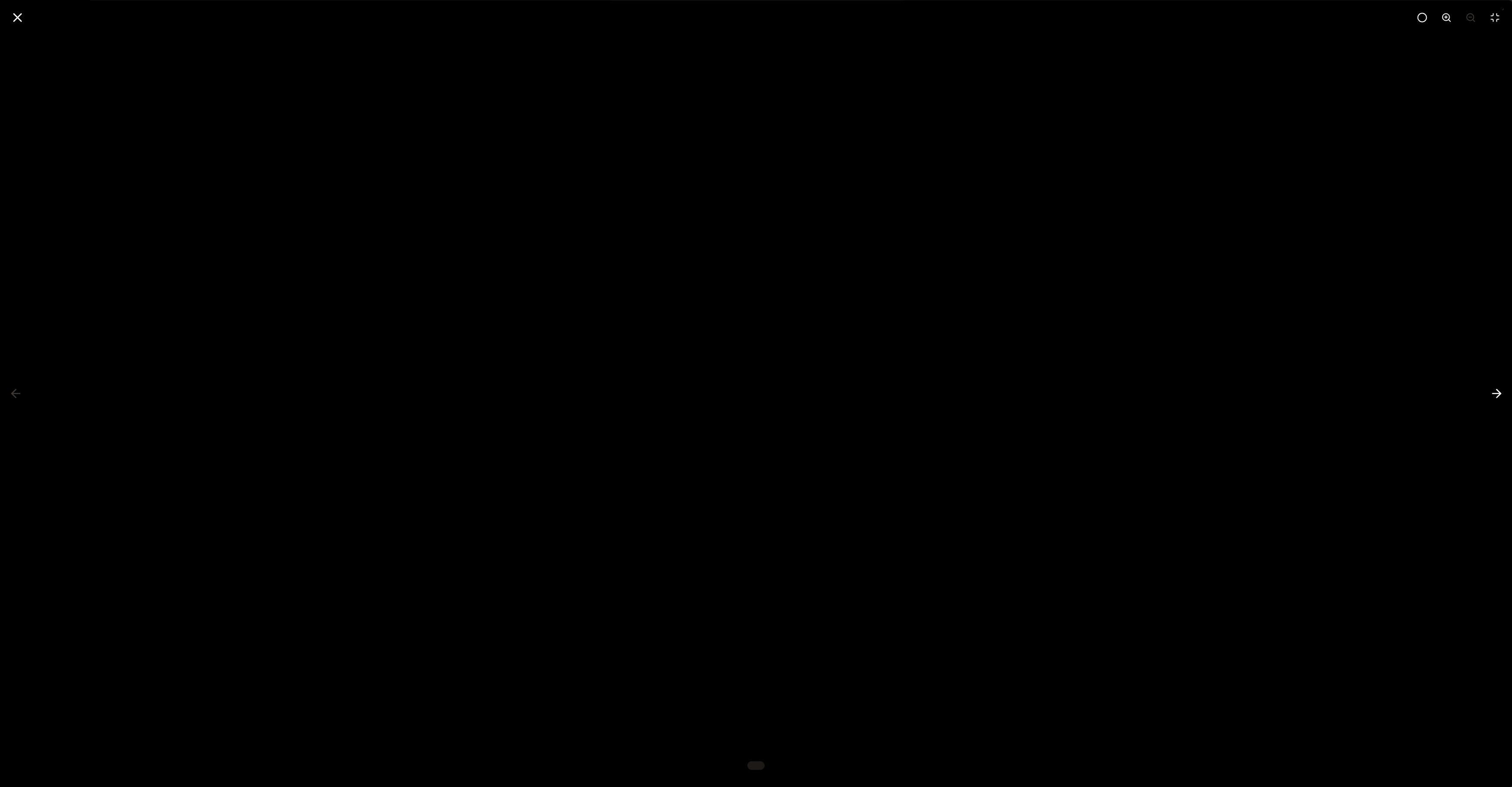
click at [20, 20] on div at bounding box center [756, 393] width 1512 height 787
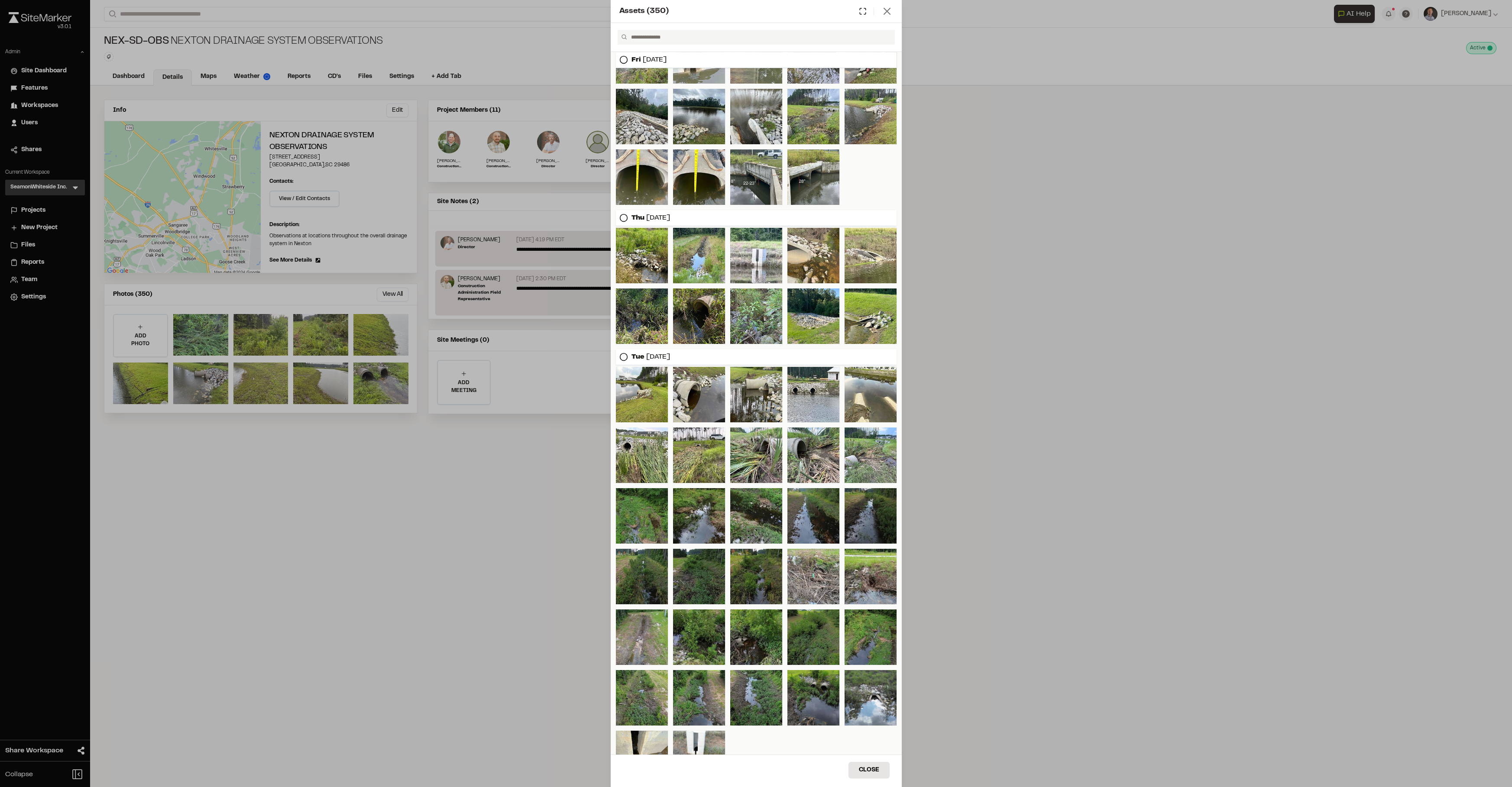
click at [884, 16] on icon at bounding box center [887, 11] width 12 height 12
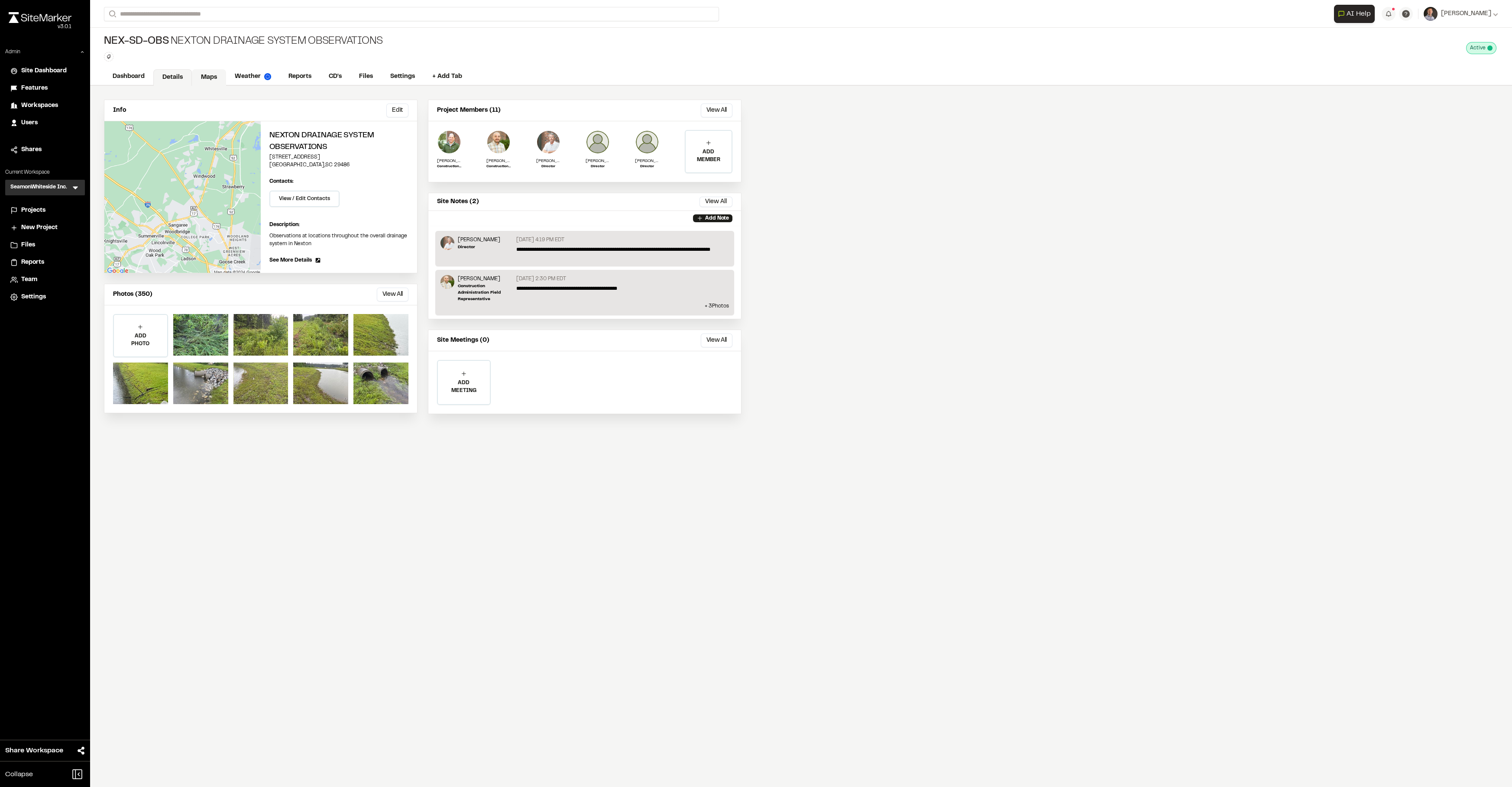
click at [210, 72] on link "Maps" at bounding box center [209, 77] width 35 height 16
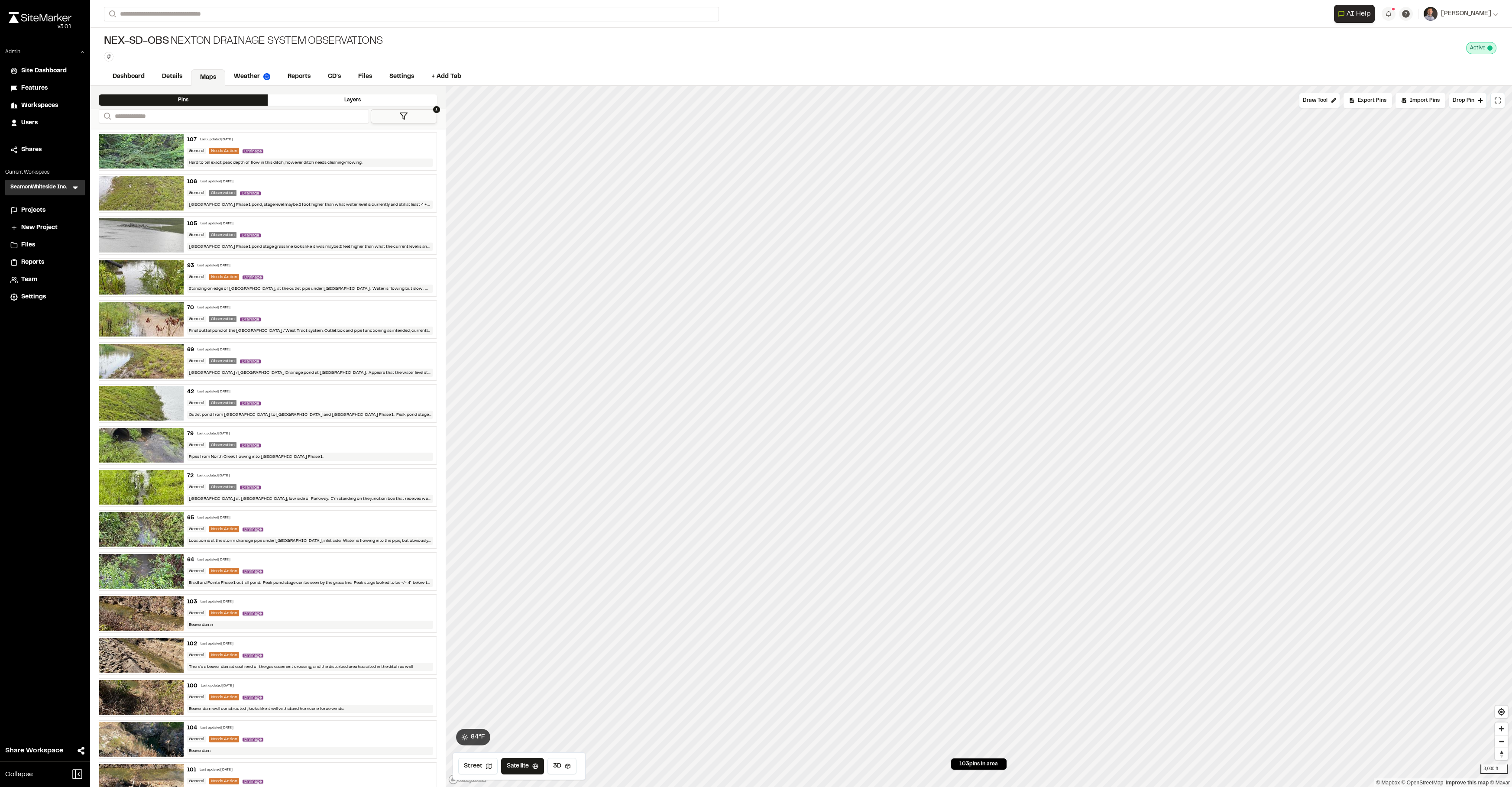
click at [381, 98] on div "Layers" at bounding box center [353, 100] width 169 height 12
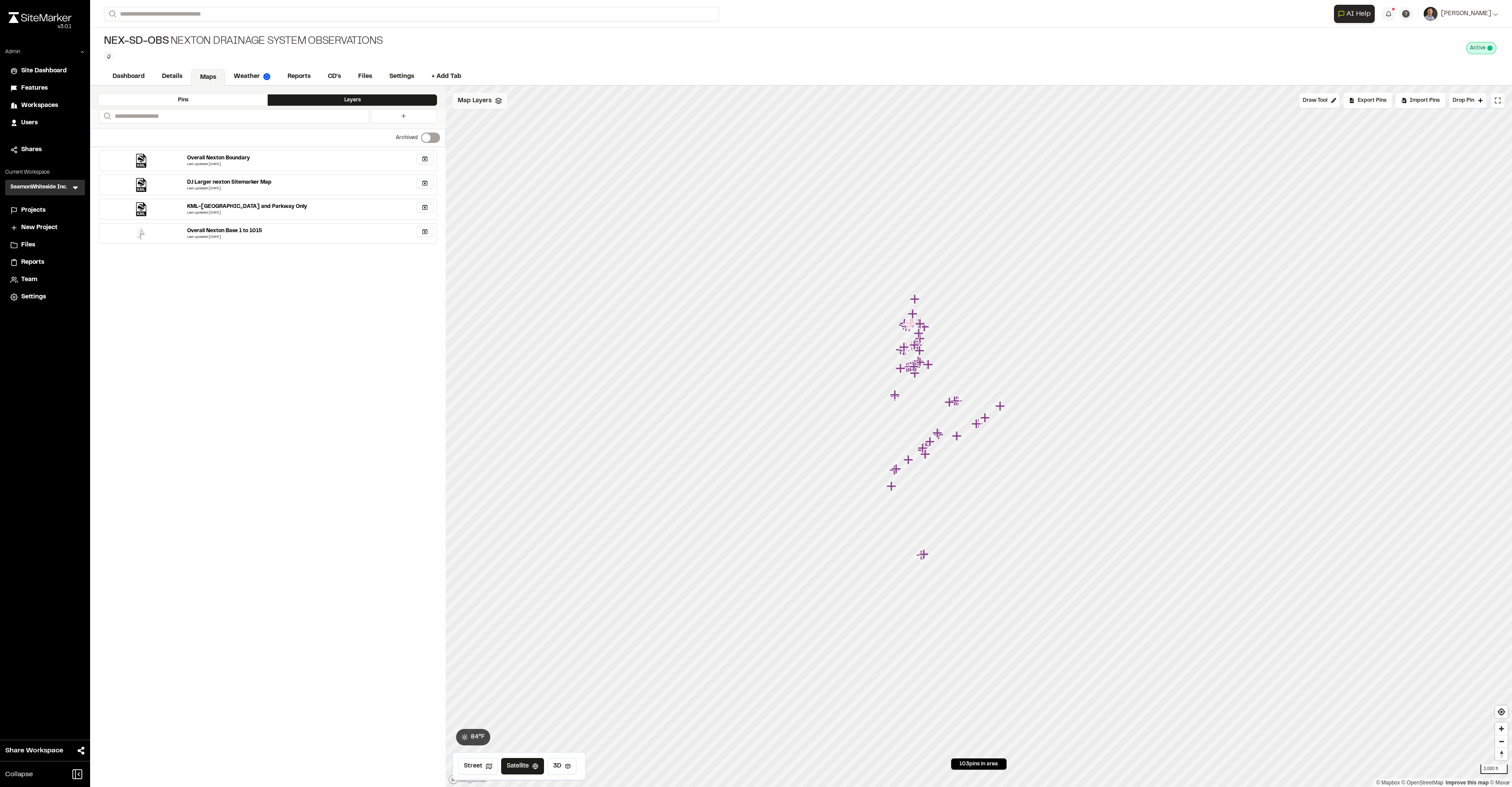
click at [492, 104] on div "Map Layers" at bounding box center [479, 100] width 55 height 16
click at [558, 173] on span "KML-[GEOGRAPHIC_DATA] and Parkway Only" at bounding box center [558, 177] width 155 height 11
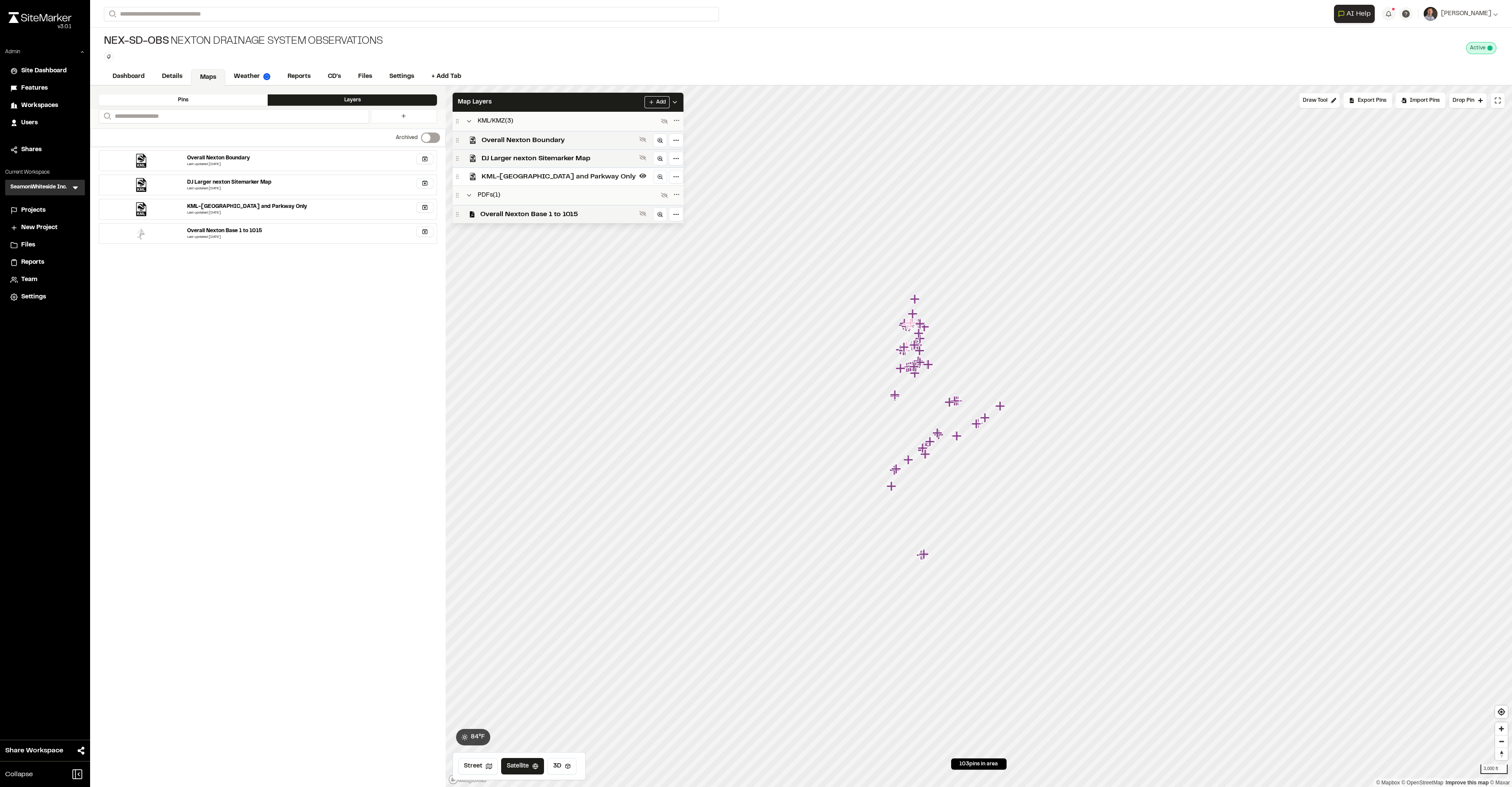
click at [558, 173] on span "KML-[GEOGRAPHIC_DATA] and Parkway Only" at bounding box center [558, 177] width 155 height 11
click at [537, 159] on span "DJ Larger nexton Sitemarker Map" at bounding box center [558, 159] width 155 height 11
click at [639, 156] on icon at bounding box center [642, 158] width 7 height 5
click at [639, 138] on icon at bounding box center [642, 139] width 7 height 6
click at [628, 140] on html "Close sidebar v 3.0.1 Admin Site Dashboard Features Workspaces Users Shares Cur…" at bounding box center [756, 393] width 1512 height 787
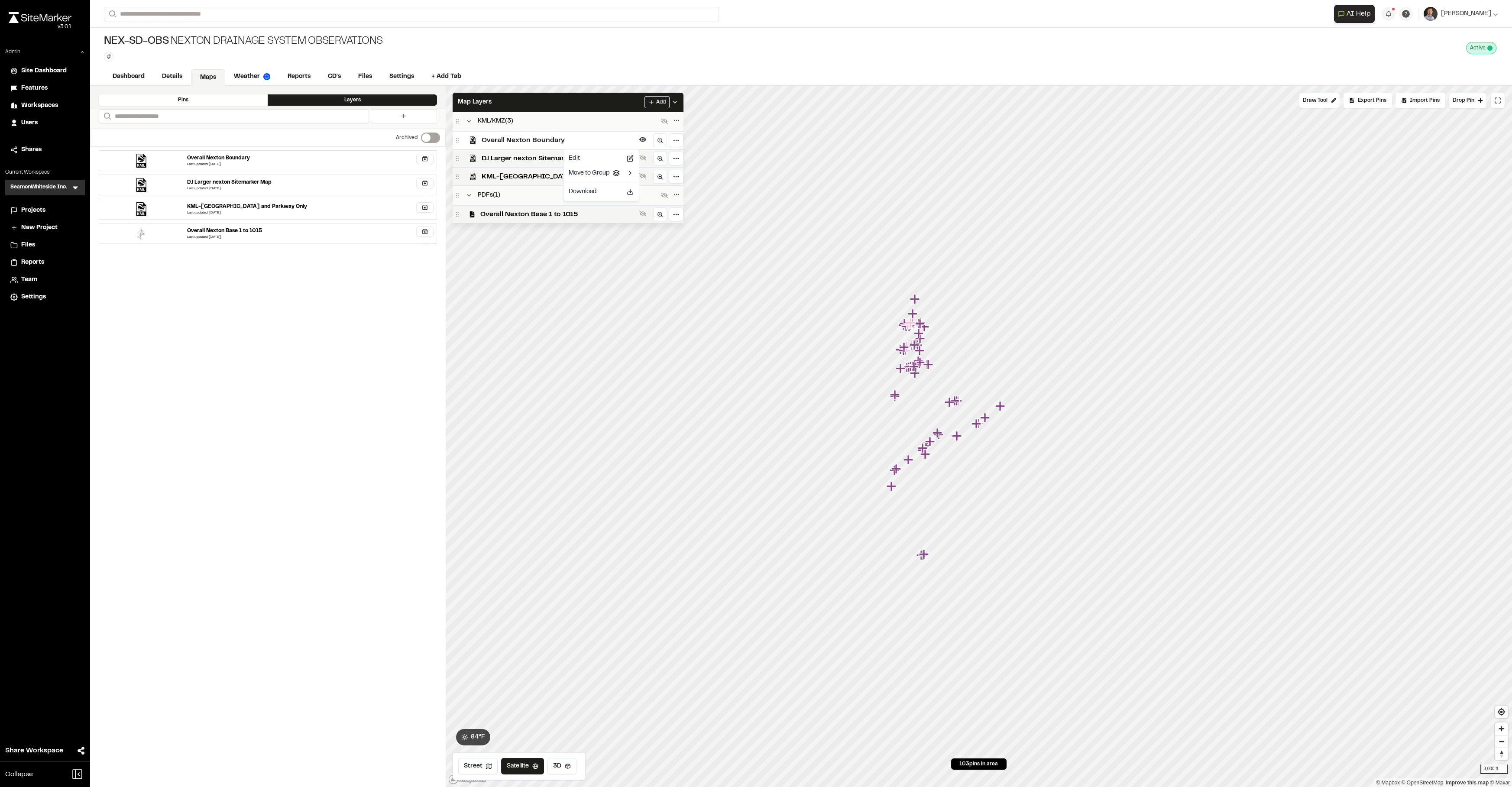
click at [915, 424] on html "Close sidebar v 3.0.1 Admin Site Dashboard Features Workspaces Users Shares Cur…" at bounding box center [756, 393] width 1512 height 787
click at [630, 142] on html "Close sidebar v 3.0.1 Admin Site Dashboard Features Workspaces Users Shares Cur…" at bounding box center [756, 393] width 1512 height 787
click at [631, 194] on icon at bounding box center [629, 194] width 5 height 2
click at [599, 141] on html "Close sidebar v 3.0.1 Admin Site Dashboard Features Workspaces Users Shares Cur…" at bounding box center [756, 393] width 1512 height 787
click at [639, 138] on icon at bounding box center [642, 139] width 7 height 5
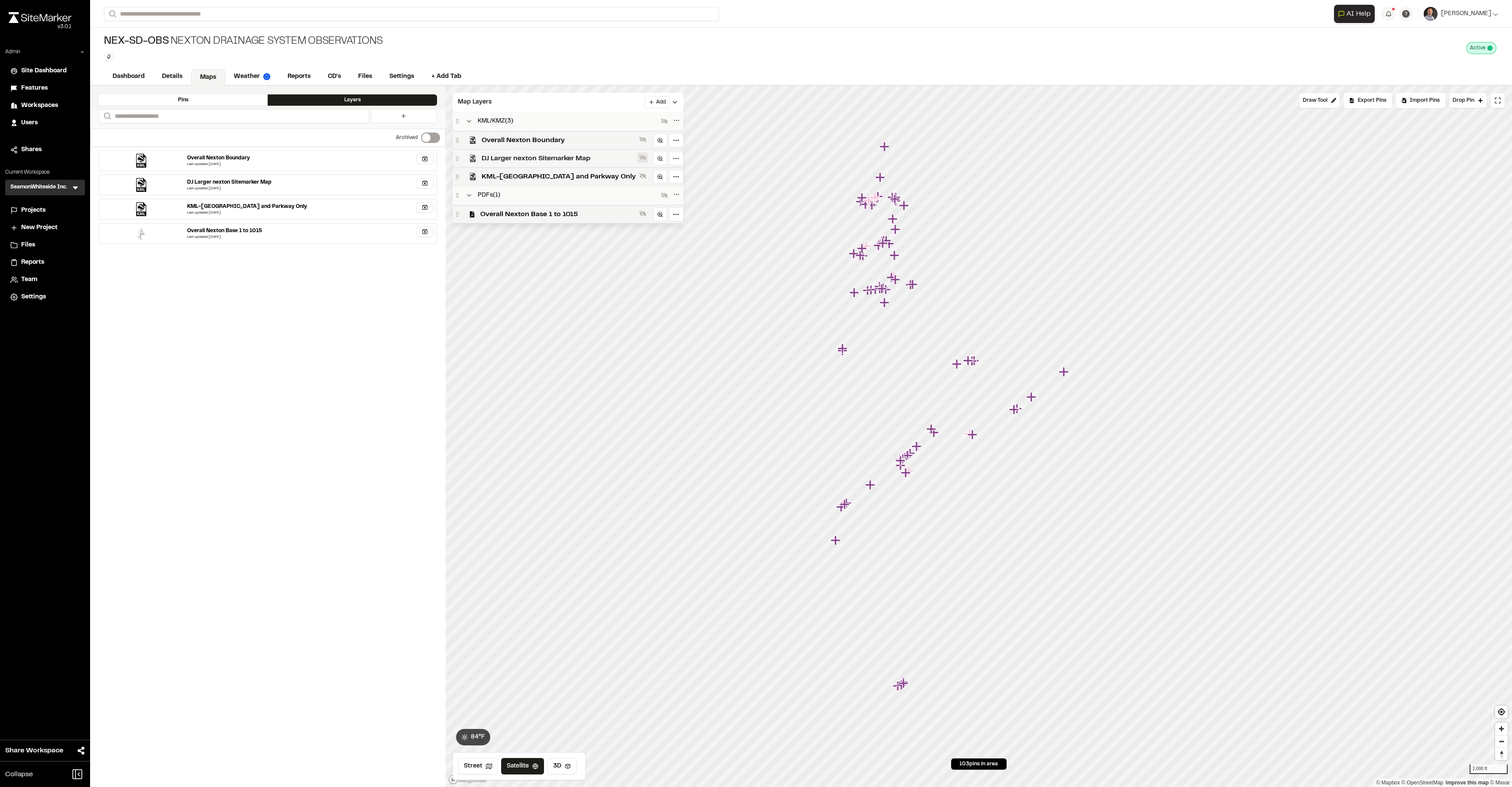
click at [639, 156] on icon at bounding box center [642, 158] width 7 height 7
click at [639, 157] on icon at bounding box center [642, 158] width 7 height 5
drag, startPoint x: 576, startPoint y: 46, endPoint x: 572, endPoint y: 42, distance: 5.7
click at [576, 46] on div "Nex-SD-Obs Nexton Drainage System Observations Type Enter or comma to add tag. …" at bounding box center [801, 48] width 1422 height 40
click at [181, 78] on link "Details" at bounding box center [172, 76] width 37 height 16
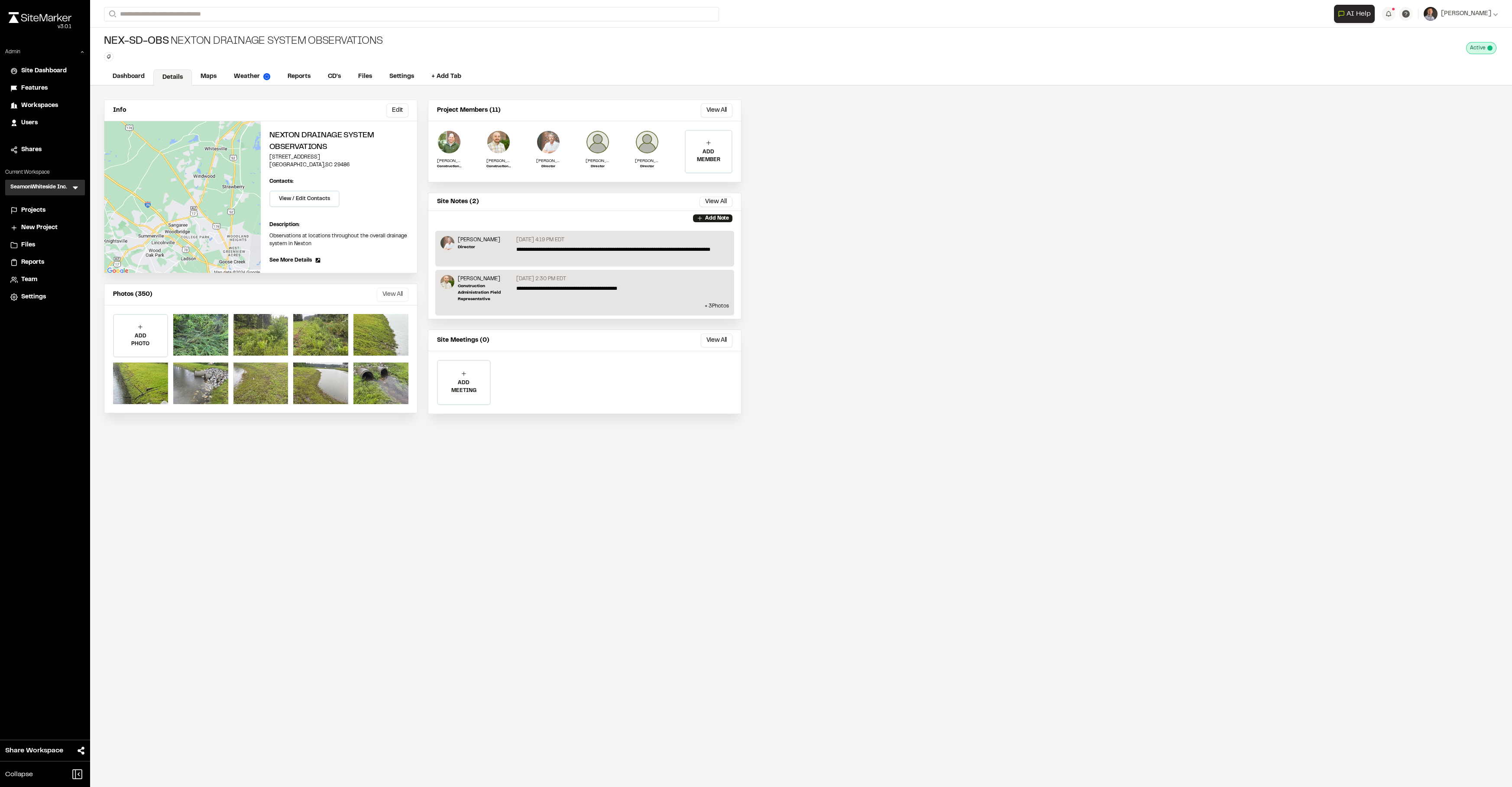
click at [389, 295] on button "View All" at bounding box center [392, 294] width 32 height 13
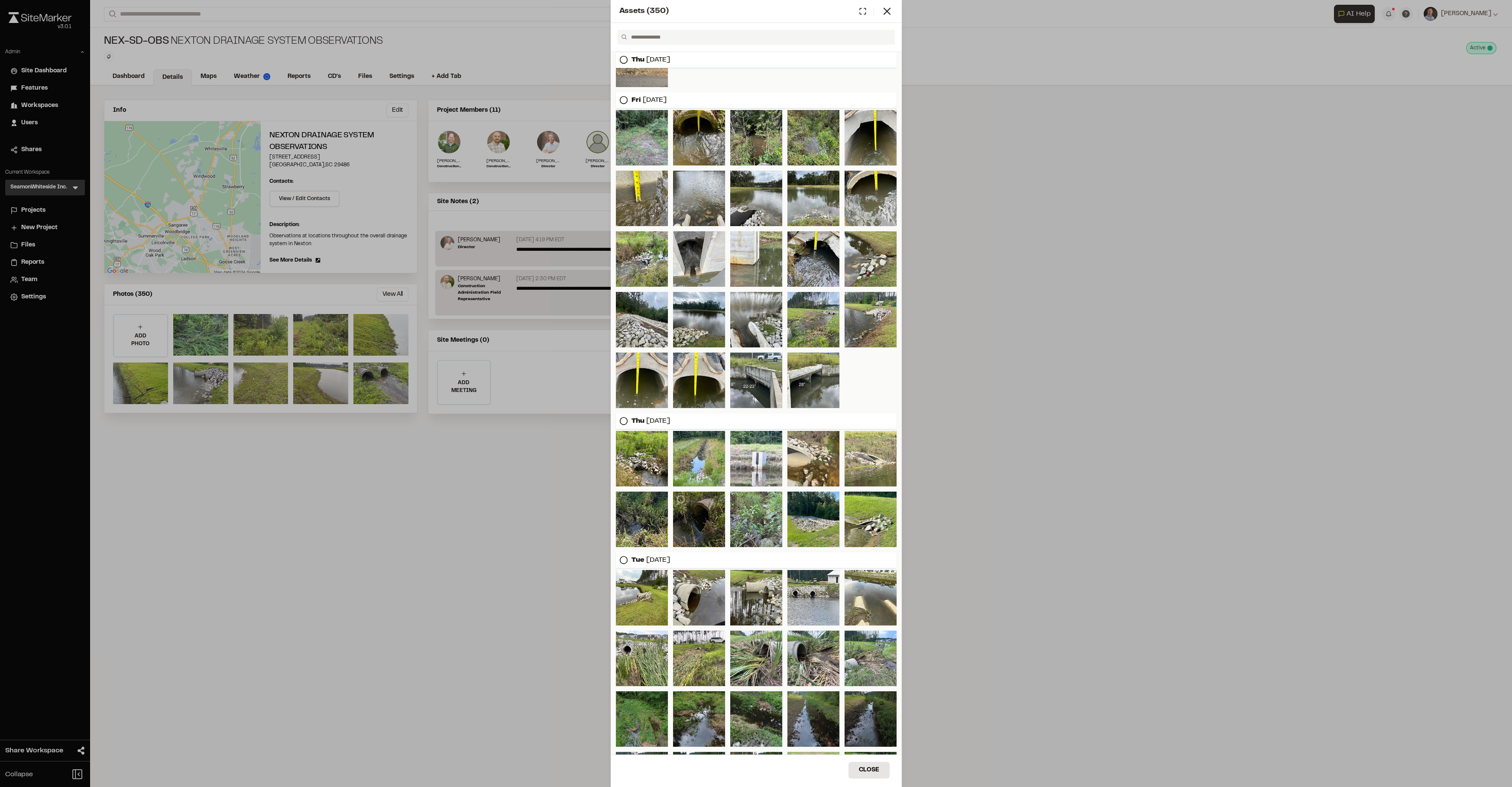
scroll to position [1164, 0]
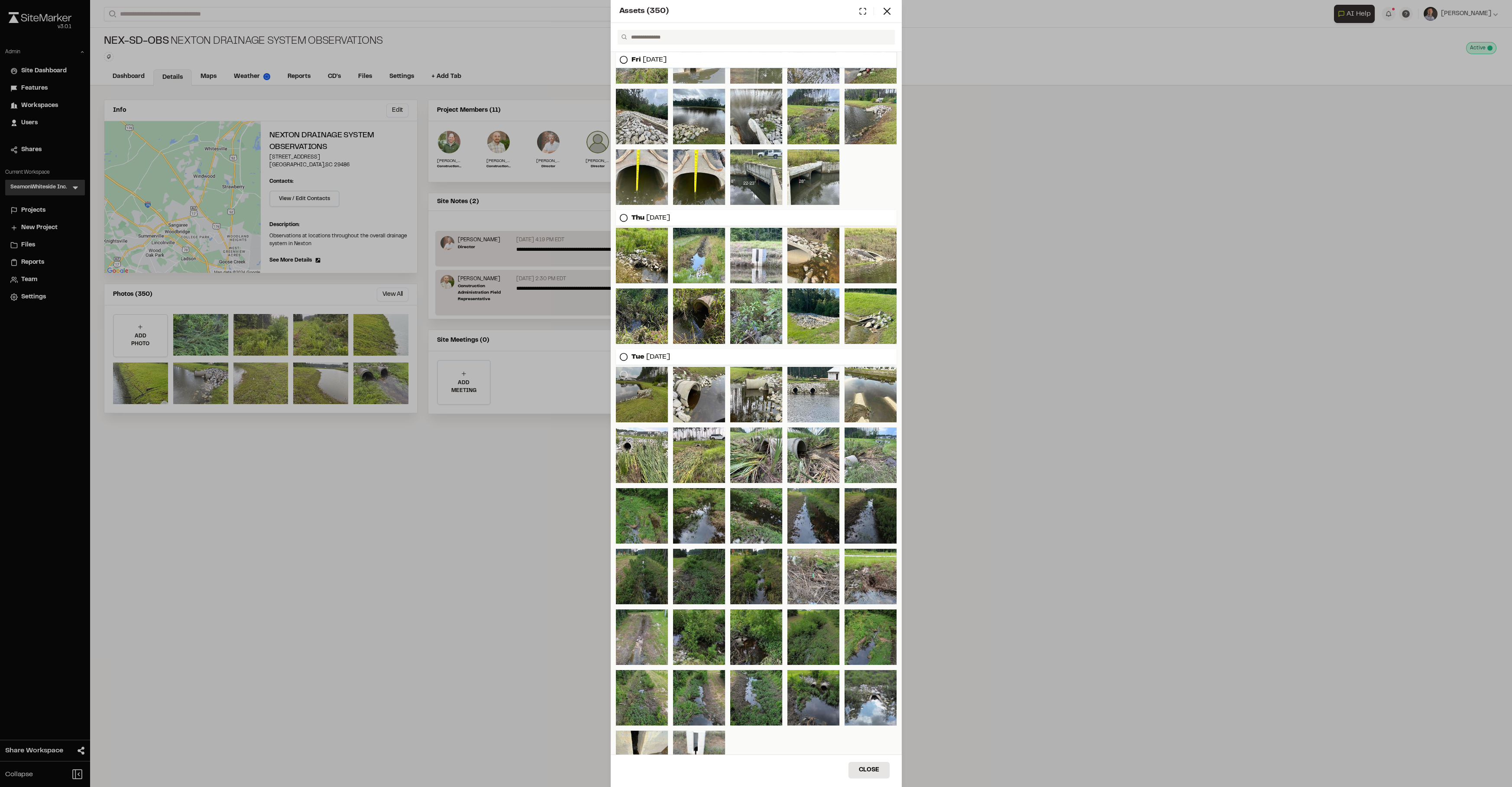
click at [634, 397] on div at bounding box center [642, 395] width 52 height 56
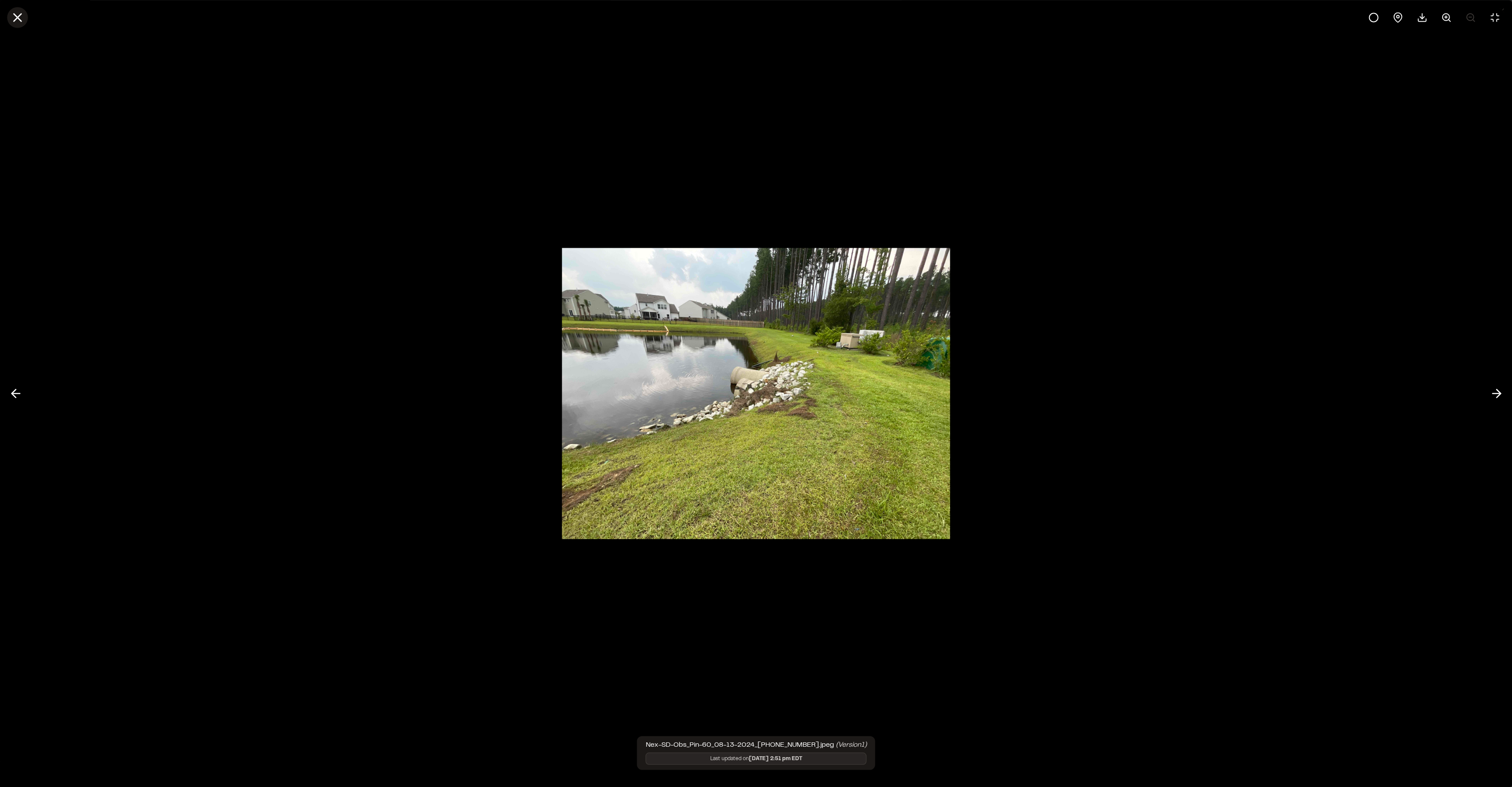
click at [17, 19] on icon at bounding box center [16, 16] width 14 height 14
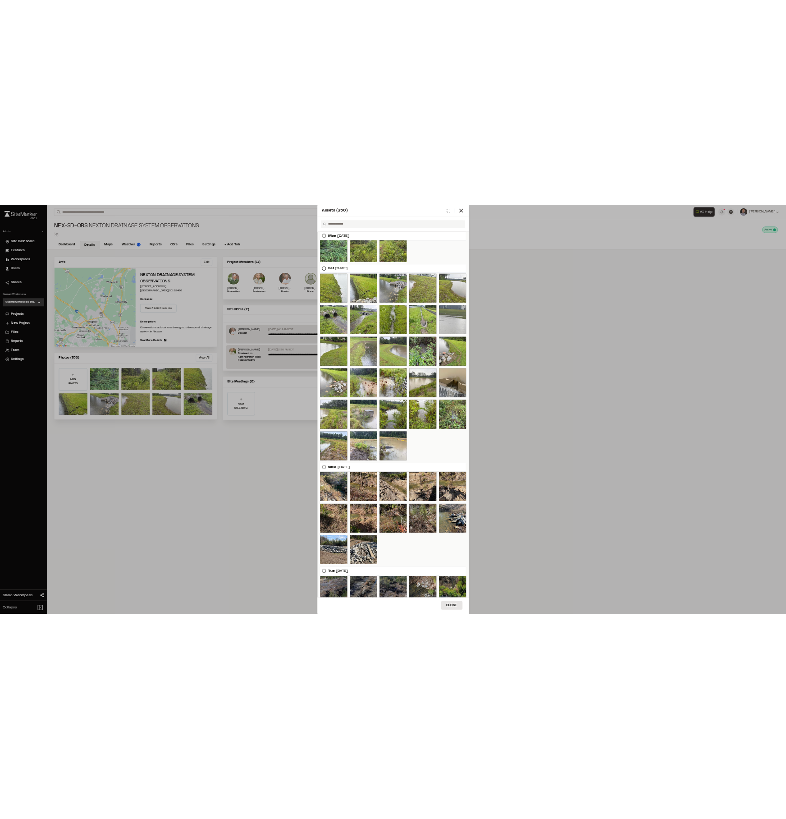
scroll to position [0, 0]
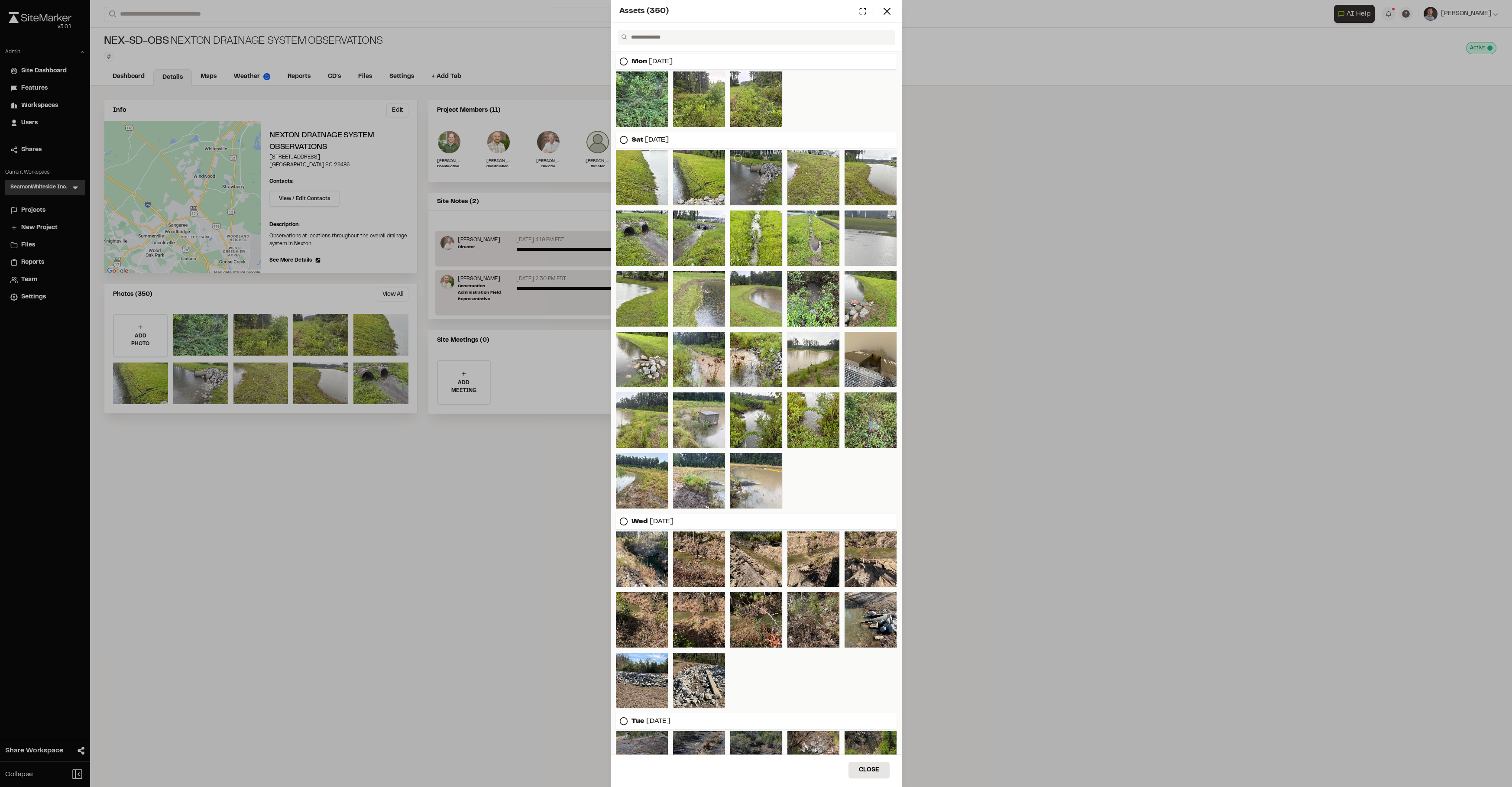
click at [767, 176] on div at bounding box center [756, 178] width 52 height 56
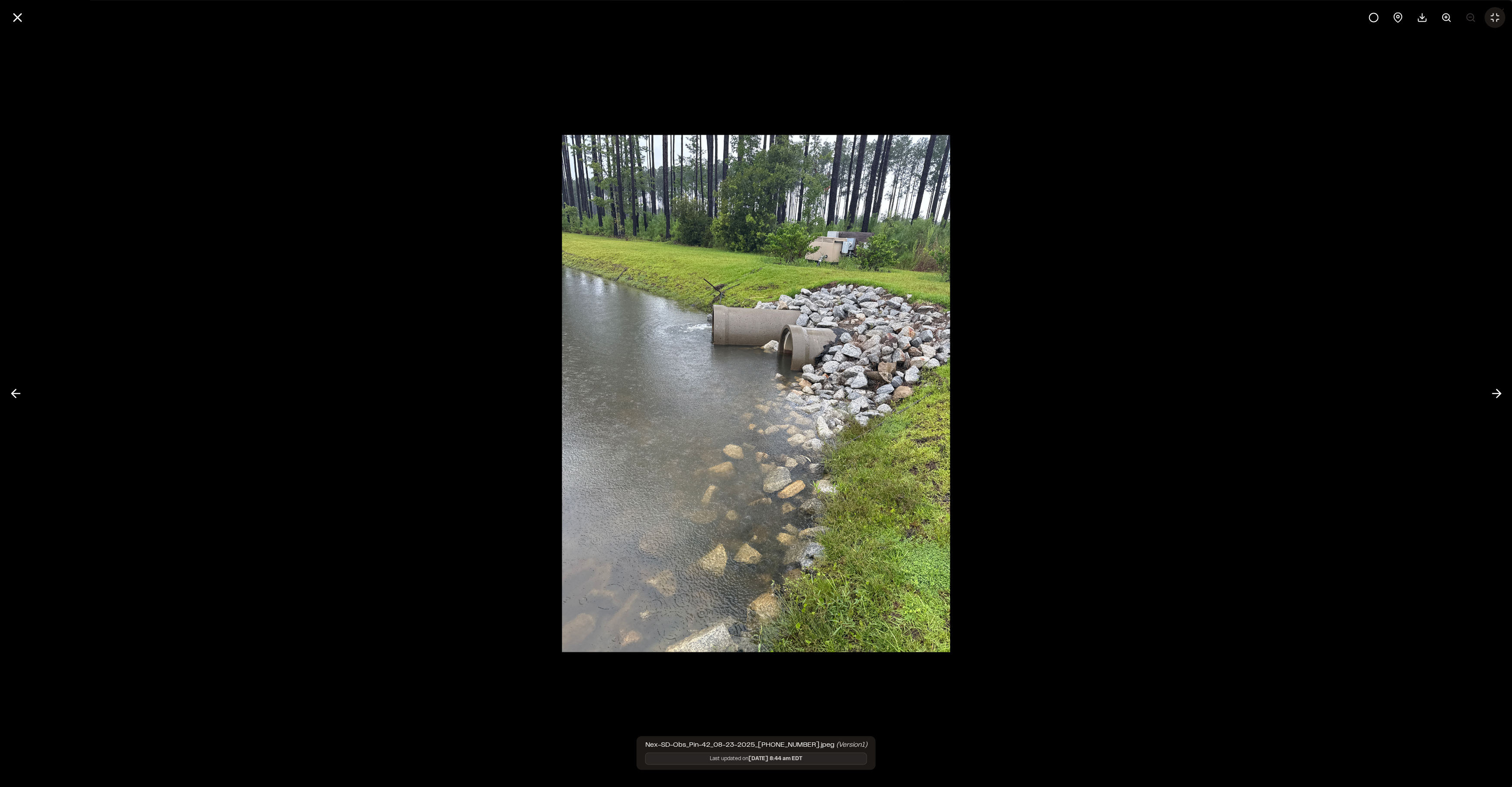
click at [1491, 22] on button at bounding box center [1495, 17] width 21 height 21
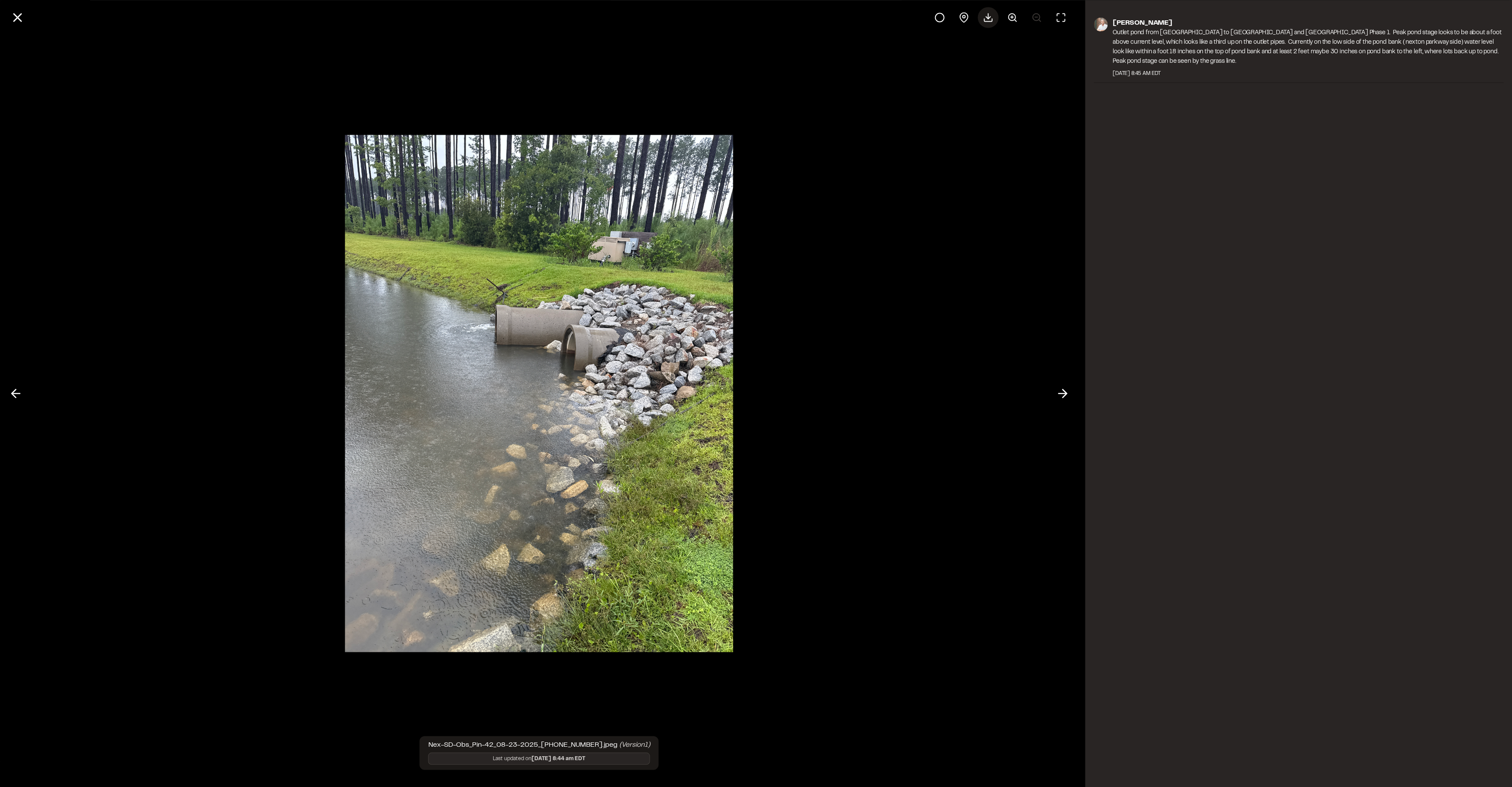
click at [988, 20] on icon at bounding box center [988, 17] width 11 height 11
